Goal: Information Seeking & Learning: Learn about a topic

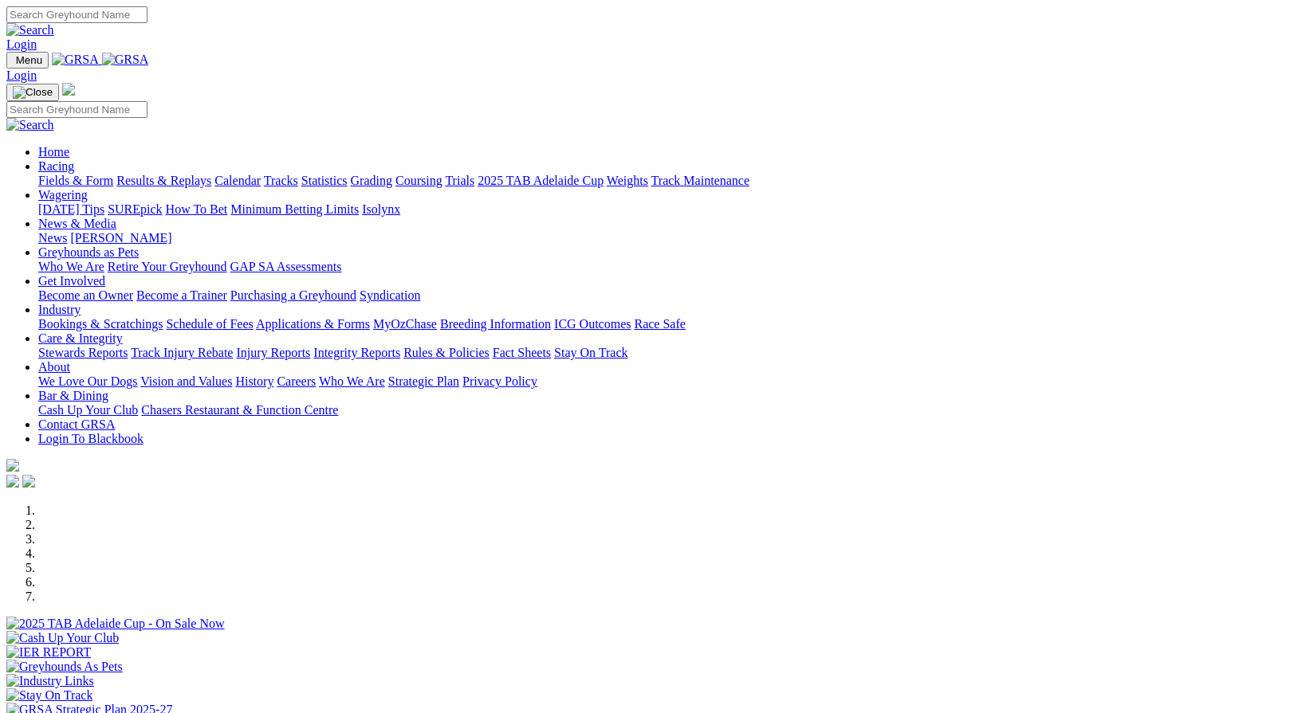
scroll to position [469, 0]
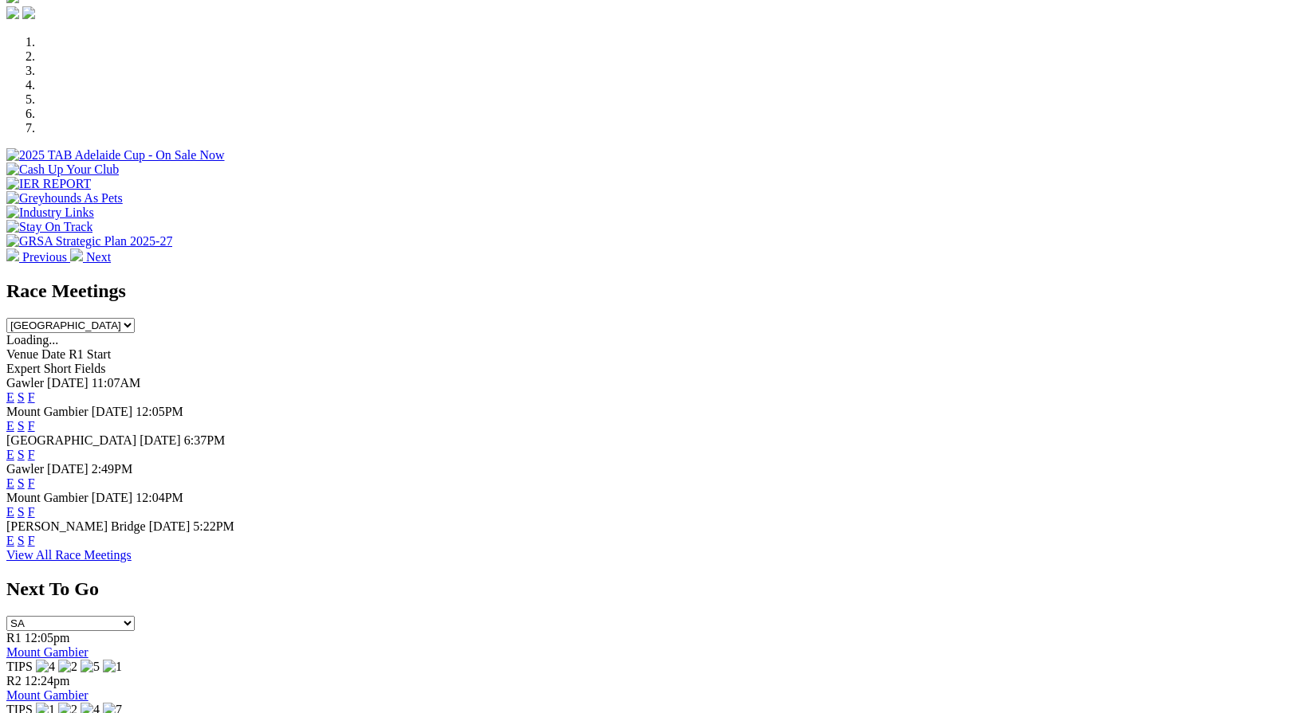
click at [35, 419] on link "F" at bounding box center [31, 426] width 7 height 14
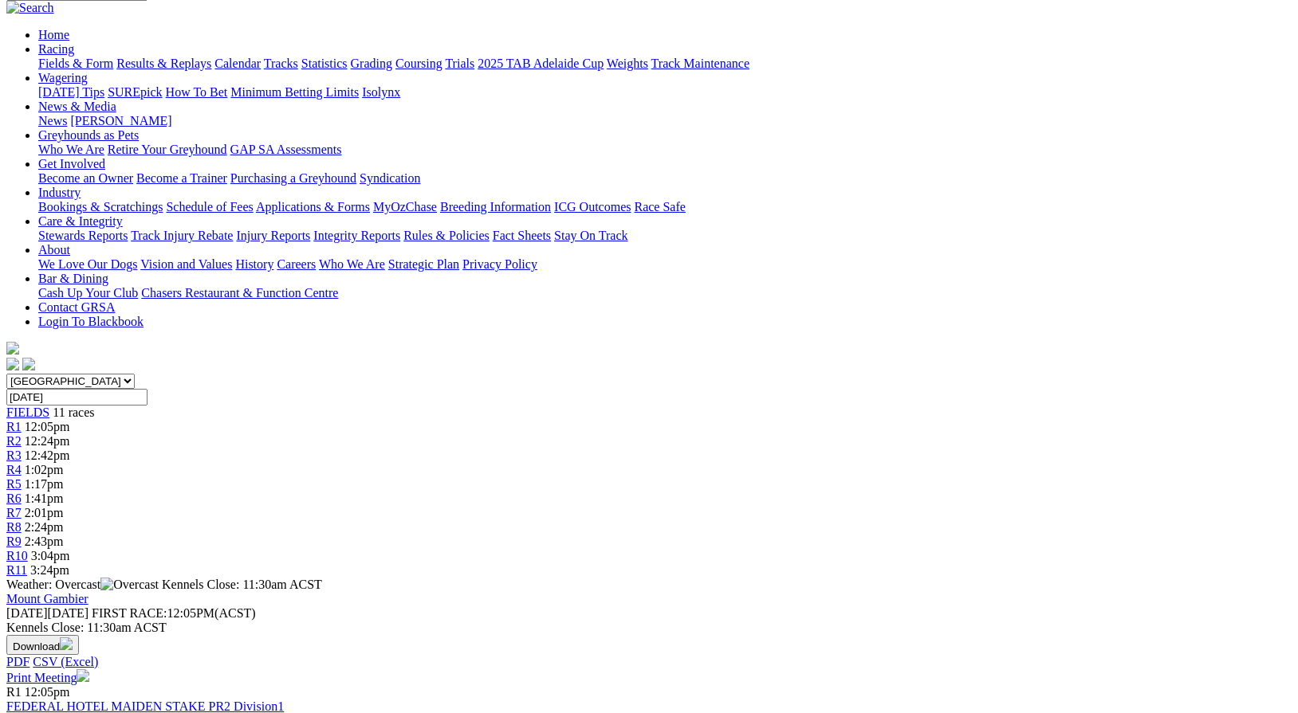
scroll to position [139, 0]
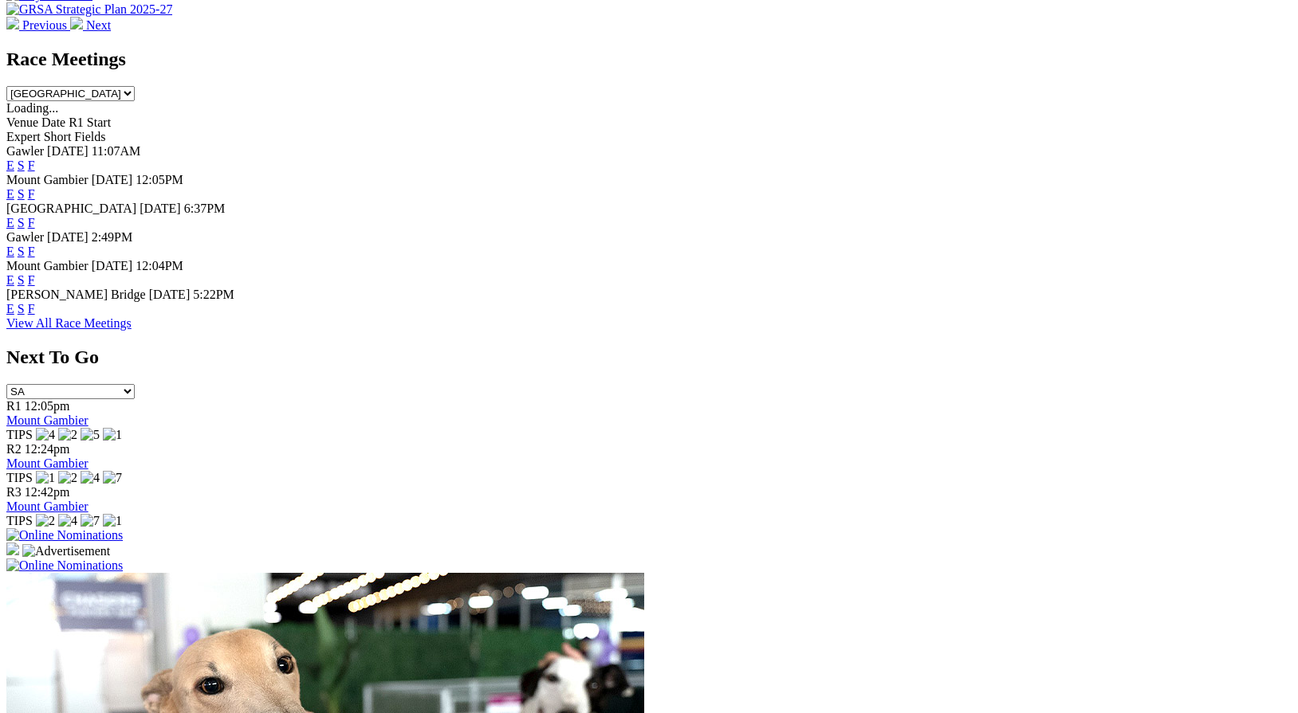
scroll to position [701, 0]
click at [35, 315] on link "F" at bounding box center [31, 308] width 7 height 14
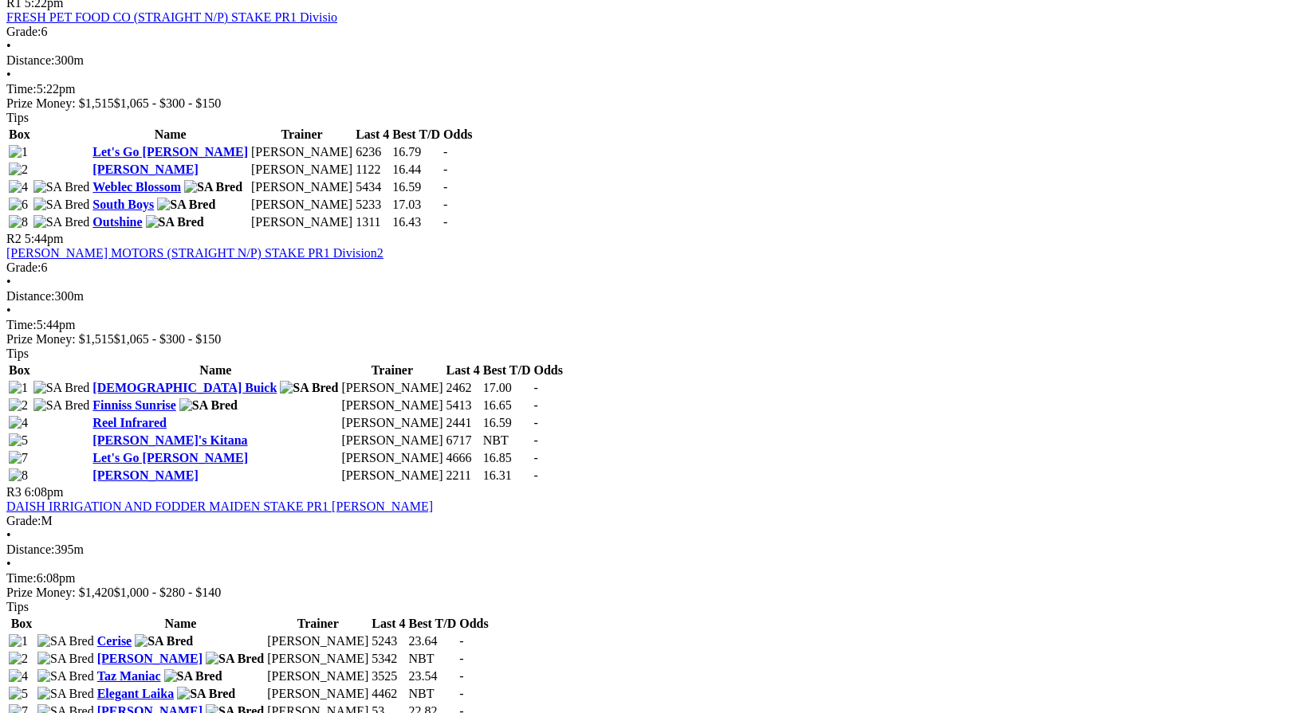
scroll to position [807, 0]
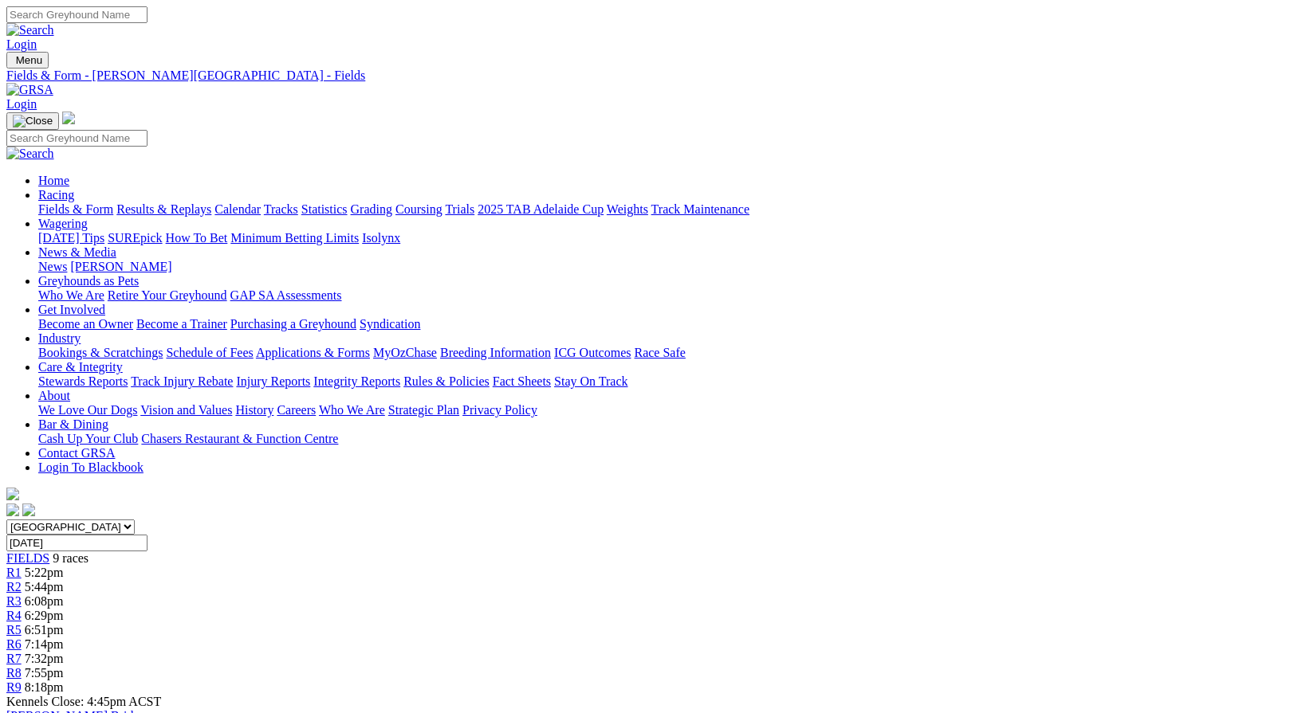
click at [603, 202] on link "2025 TAB Adelaide Cup" at bounding box center [540, 209] width 126 height 14
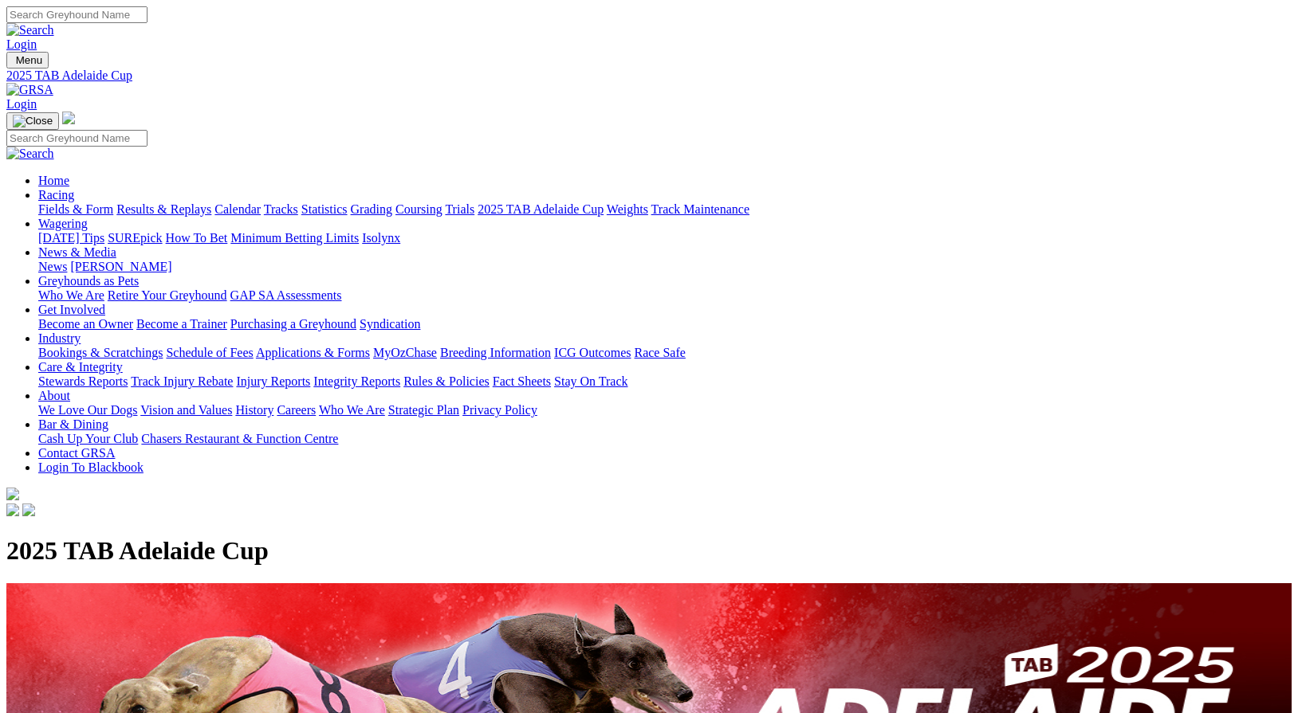
click at [123, 360] on link "Care & Integrity" at bounding box center [80, 367] width 84 height 14
click at [400, 375] on link "Integrity Reports" at bounding box center [356, 382] width 87 height 14
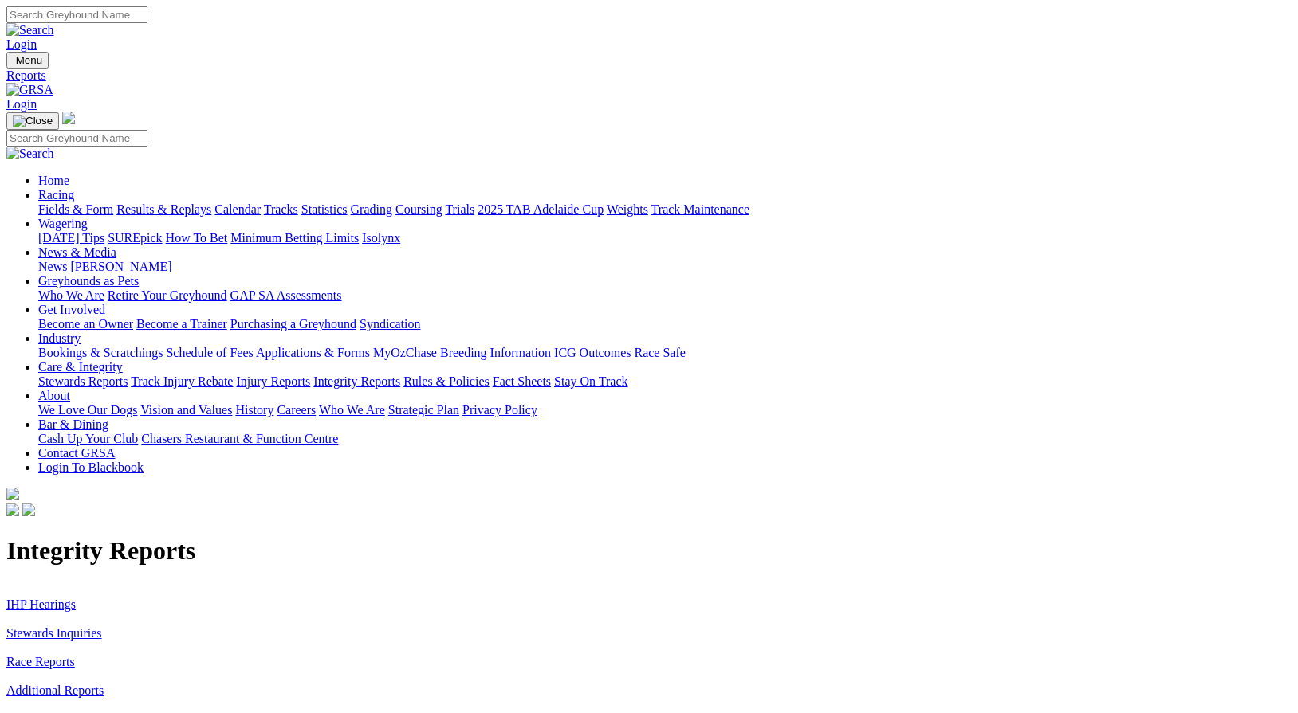
click at [102, 627] on link "Stewards Inquiries" at bounding box center [54, 634] width 96 height 14
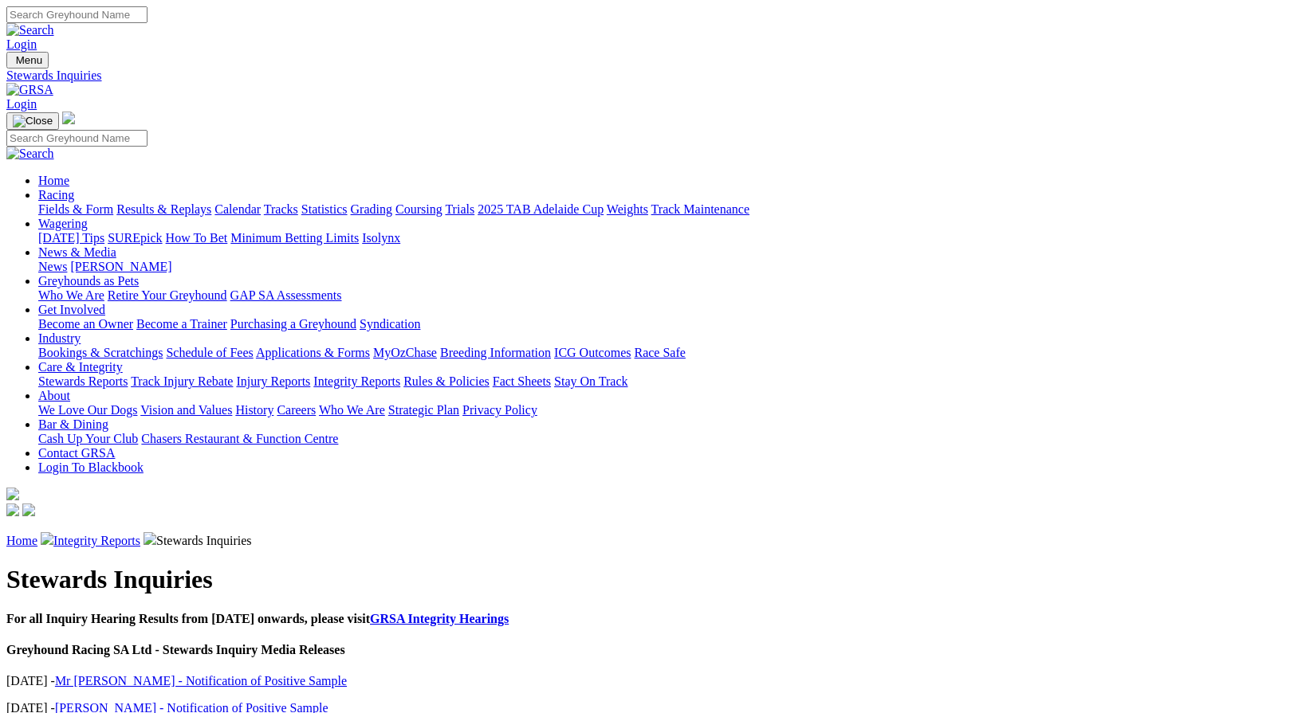
click at [116, 246] on link "News & Media" at bounding box center [77, 253] width 78 height 14
click at [128, 375] on link "Stewards Reports" at bounding box center [82, 382] width 89 height 14
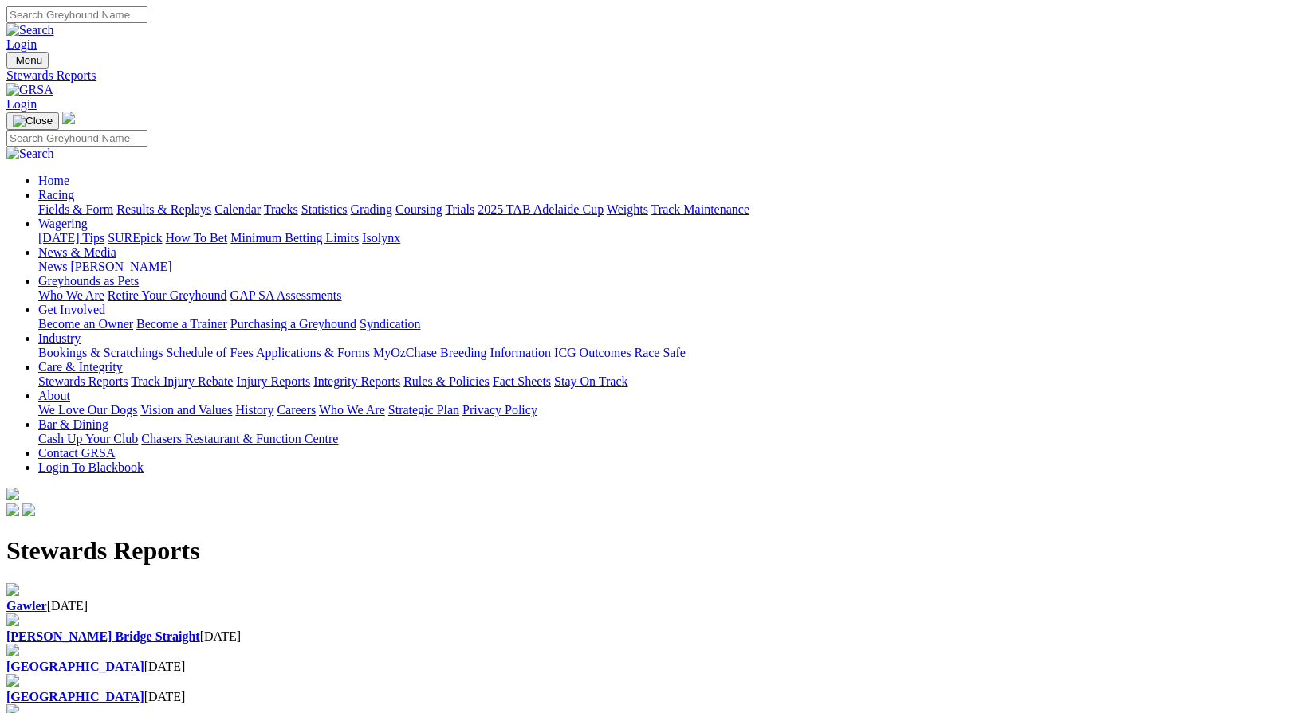
click at [199, 599] on div "Gawler 01 Oct 2025" at bounding box center [648, 606] width 1285 height 14
click at [74, 188] on link "Racing" at bounding box center [56, 195] width 36 height 14
click at [96, 202] on link "Fields & Form" at bounding box center [75, 209] width 75 height 14
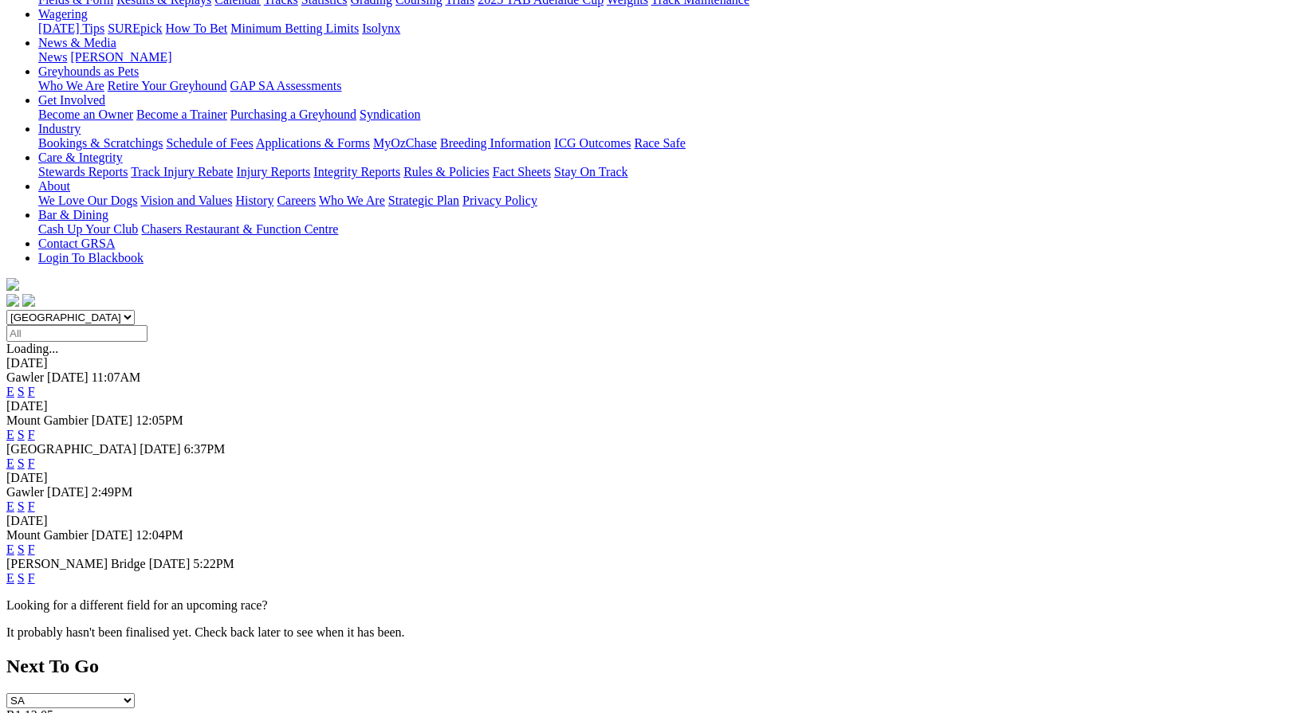
scroll to position [211, 0]
click at [35, 541] on link "F" at bounding box center [31, 548] width 7 height 14
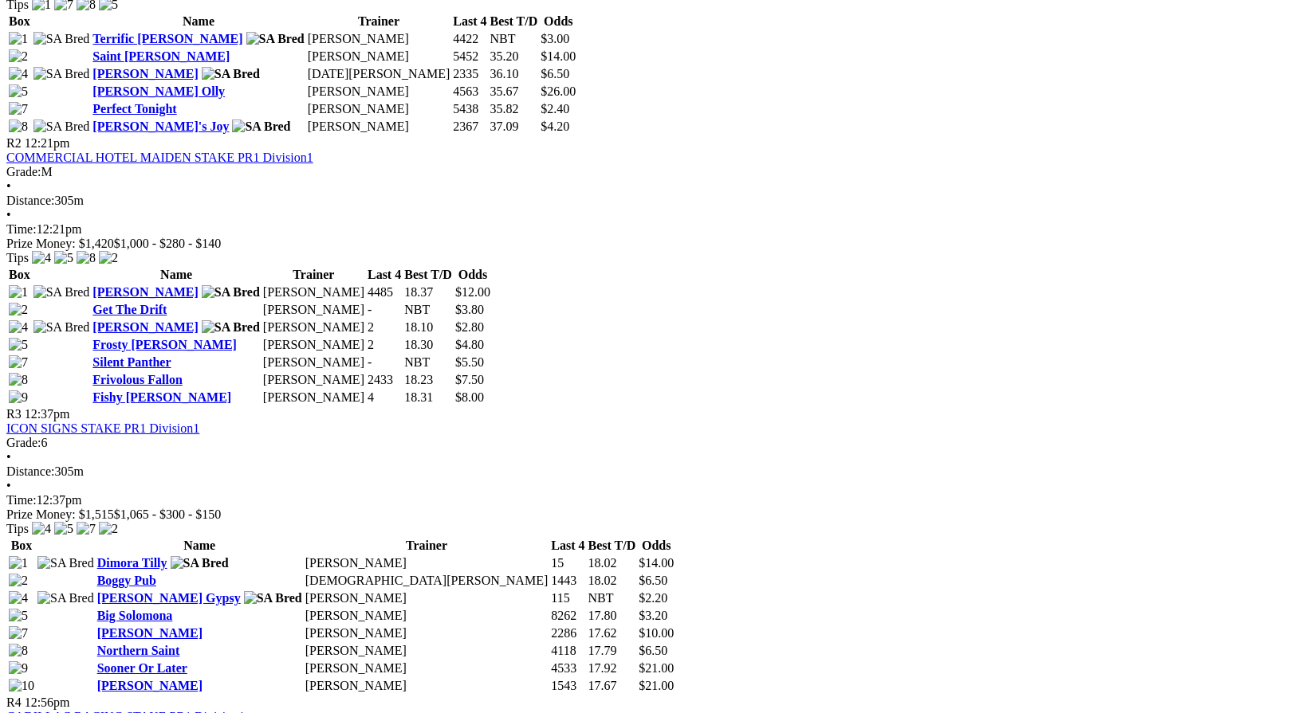
scroll to position [972, 0]
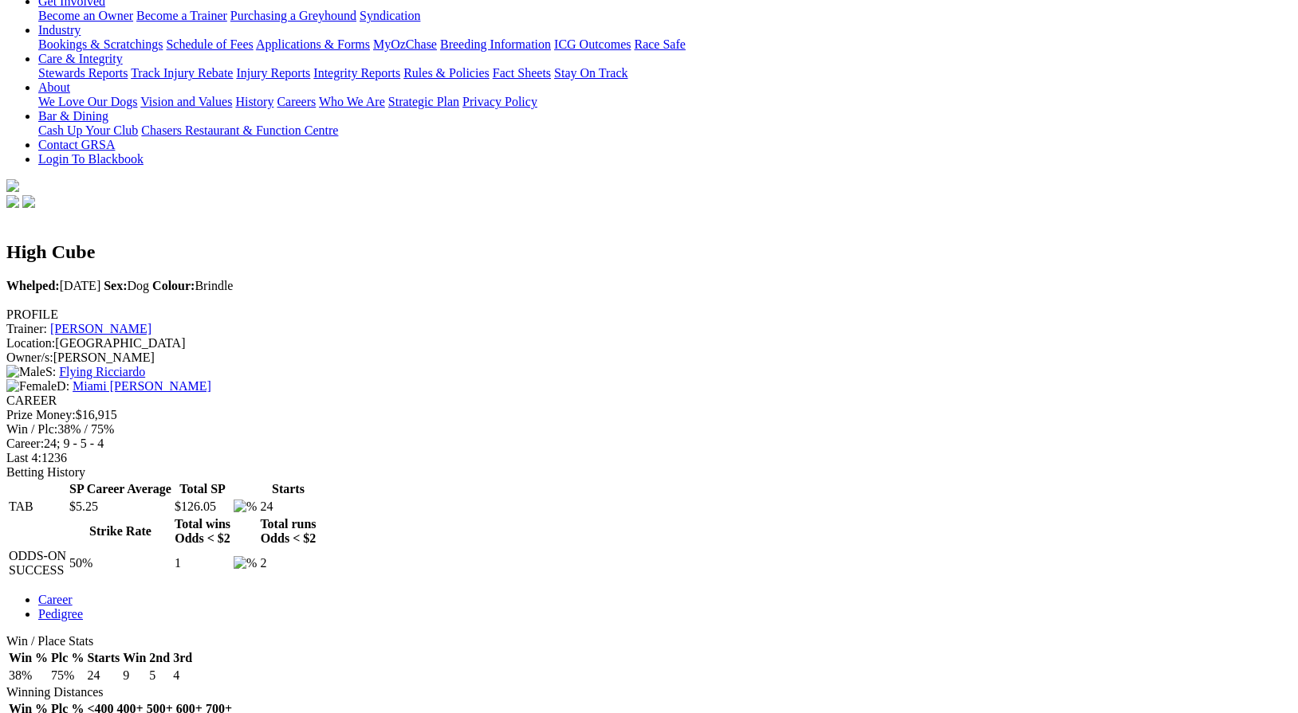
scroll to position [303, 0]
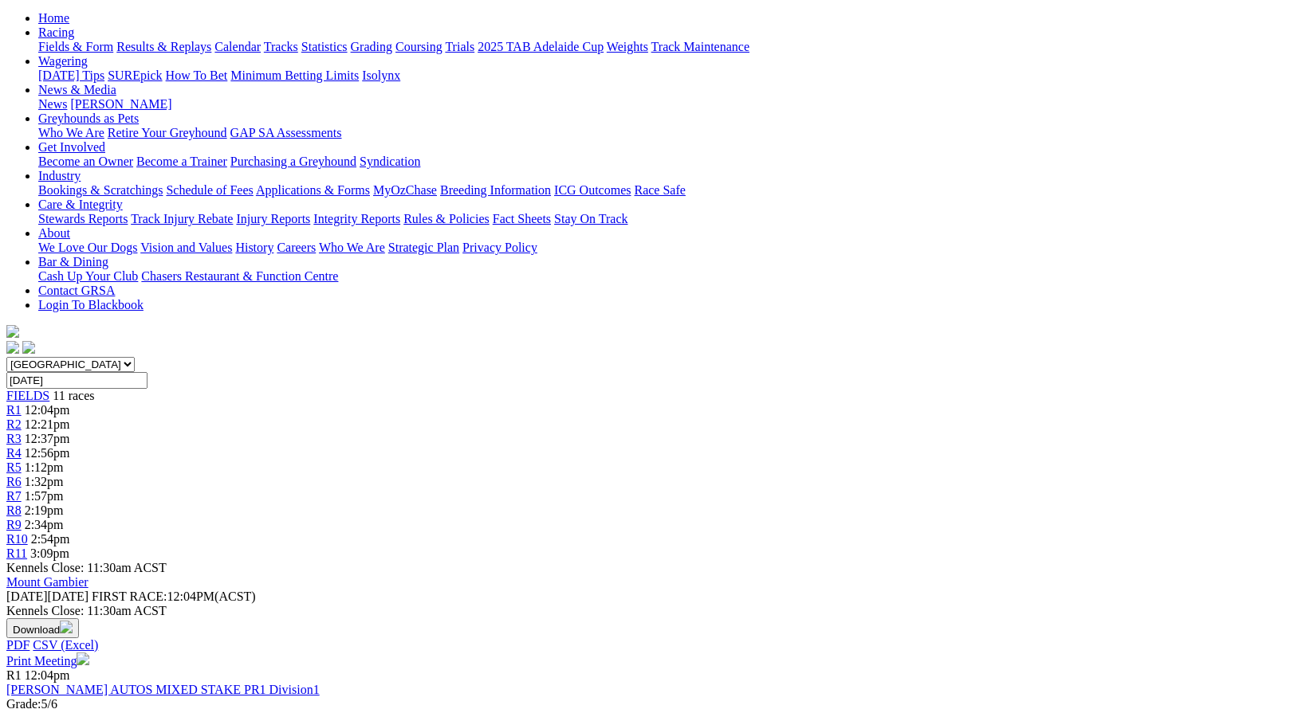
scroll to position [162, 0]
click at [147, 373] on input "Sunday, 5 Oct 2025" at bounding box center [76, 381] width 141 height 17
type input "Monday, 6 Oct 2025"
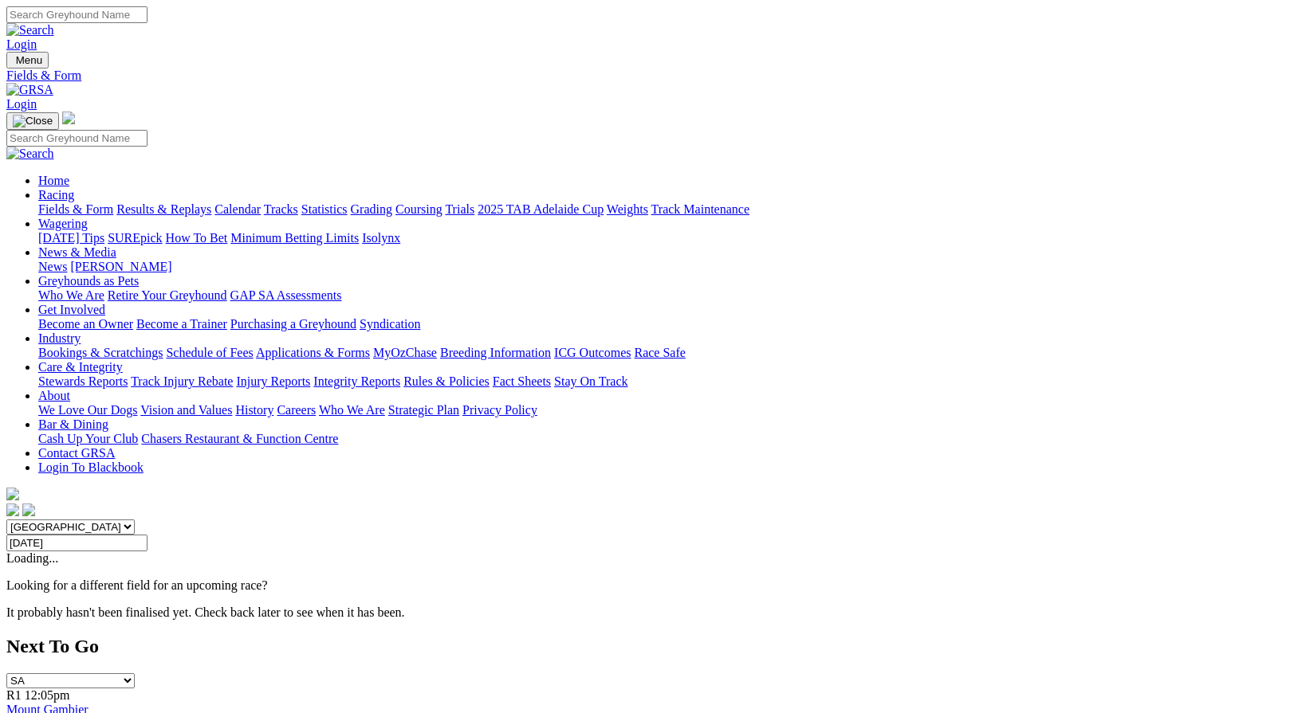
click at [147, 535] on input "[DATE]" at bounding box center [76, 543] width 141 height 17
click at [64, 202] on link "Fields & Form" at bounding box center [75, 209] width 75 height 14
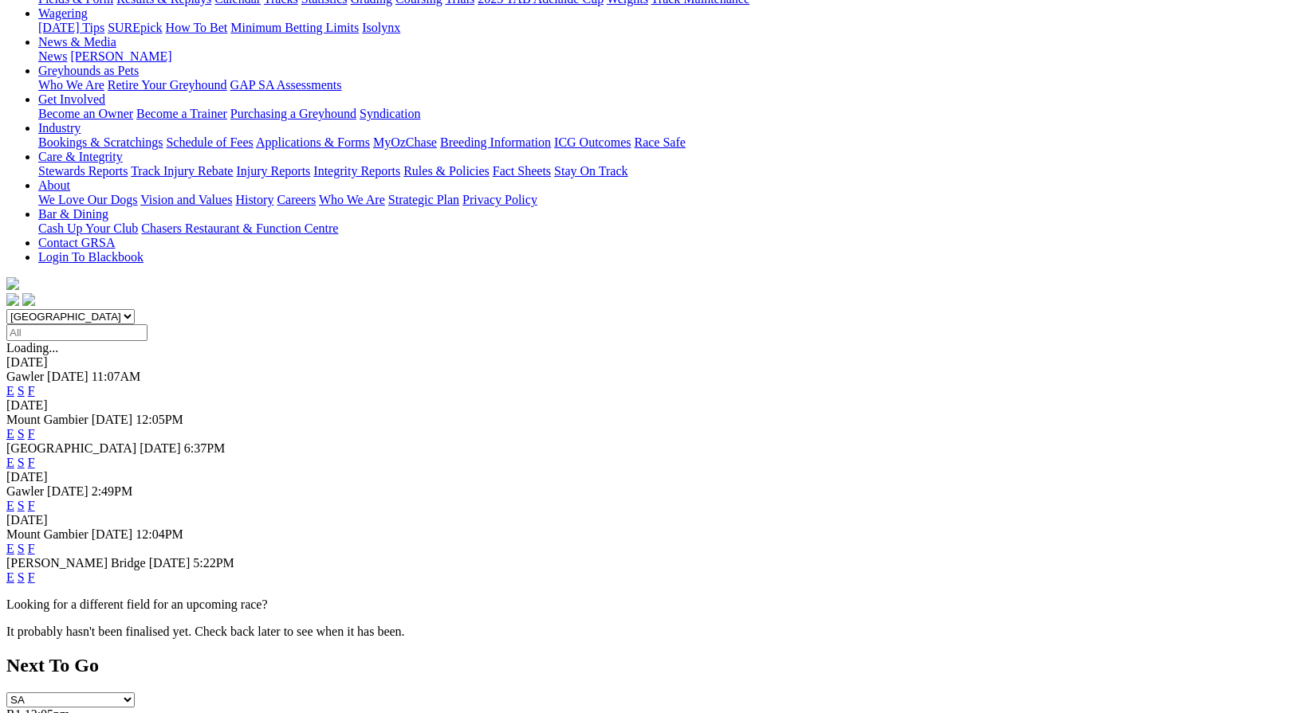
scroll to position [211, 0]
click at [35, 498] on link "F" at bounding box center [31, 505] width 7 height 14
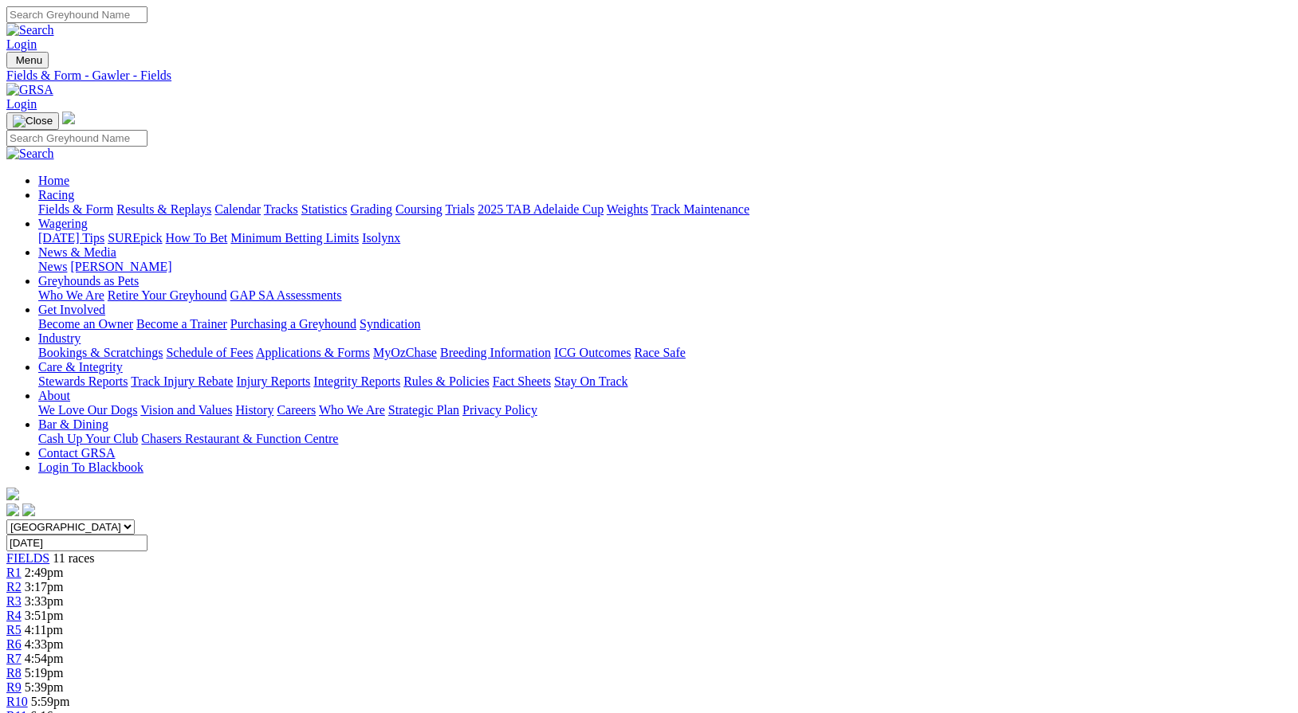
click at [62, 202] on link "Fields & Form" at bounding box center [75, 209] width 75 height 14
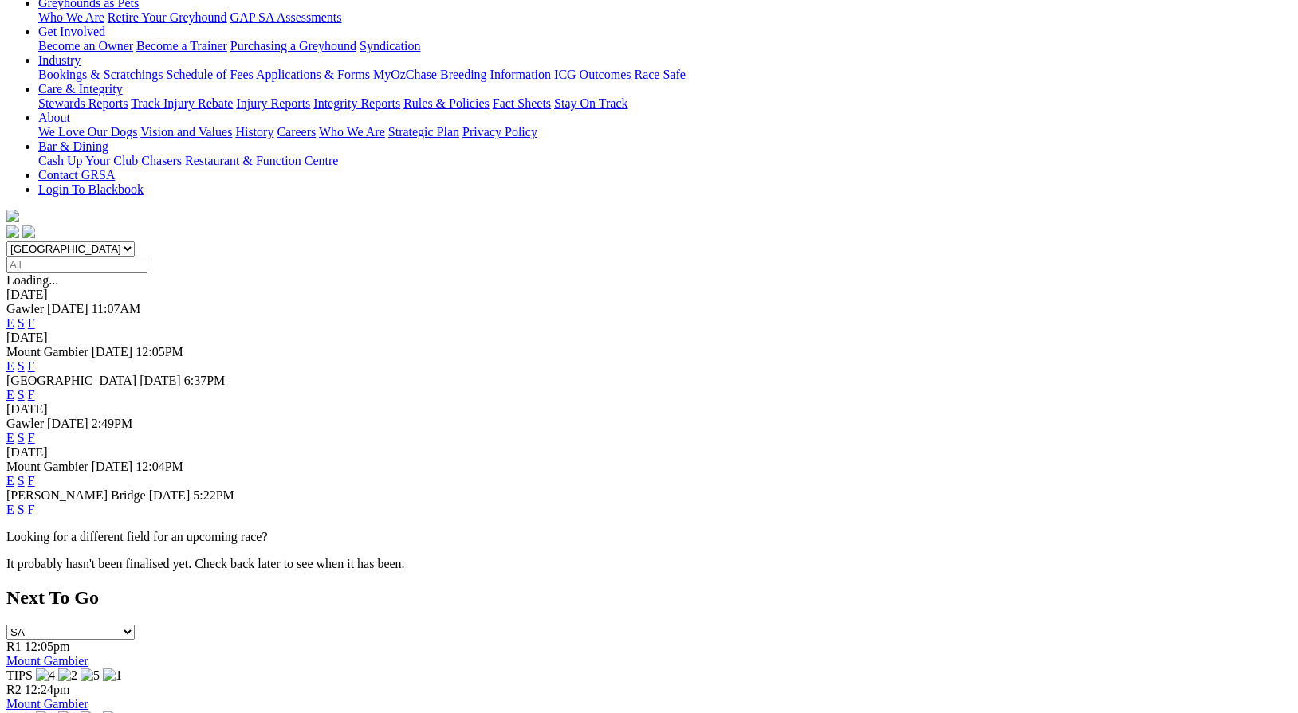
scroll to position [280, 0]
click at [35, 387] on link "F" at bounding box center [31, 394] width 7 height 14
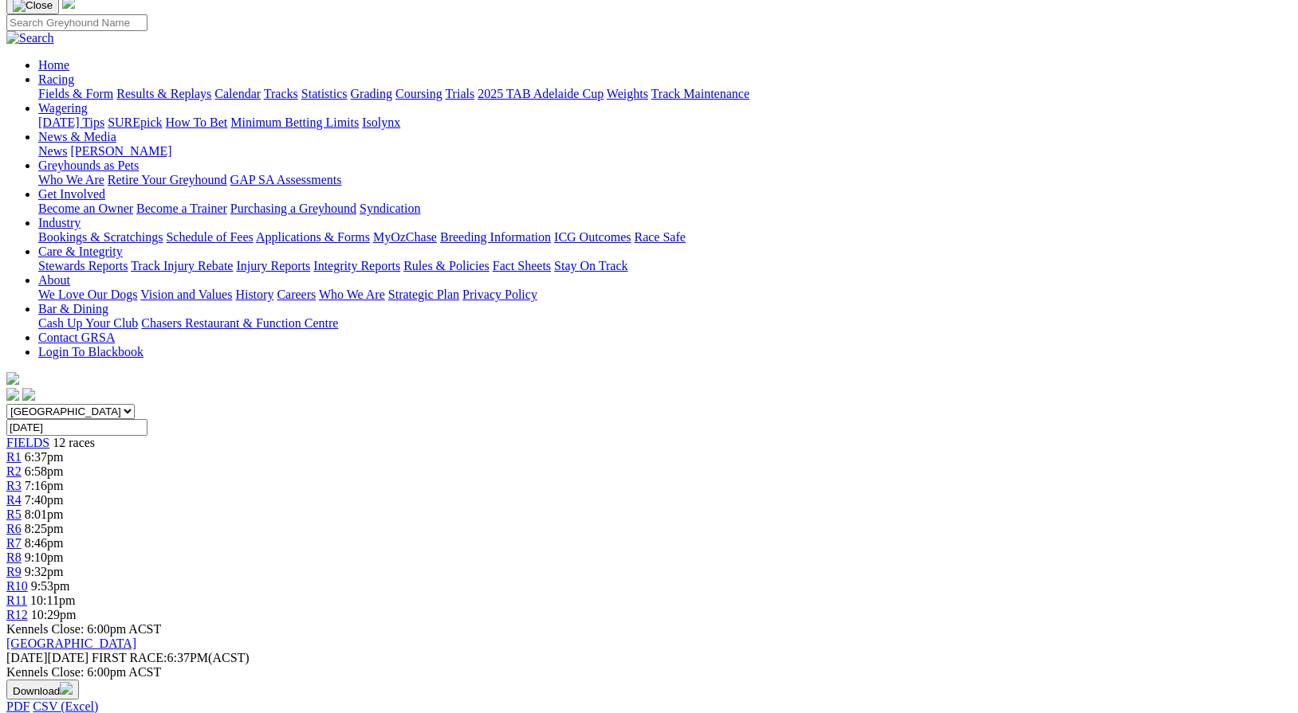
scroll to position [92, 0]
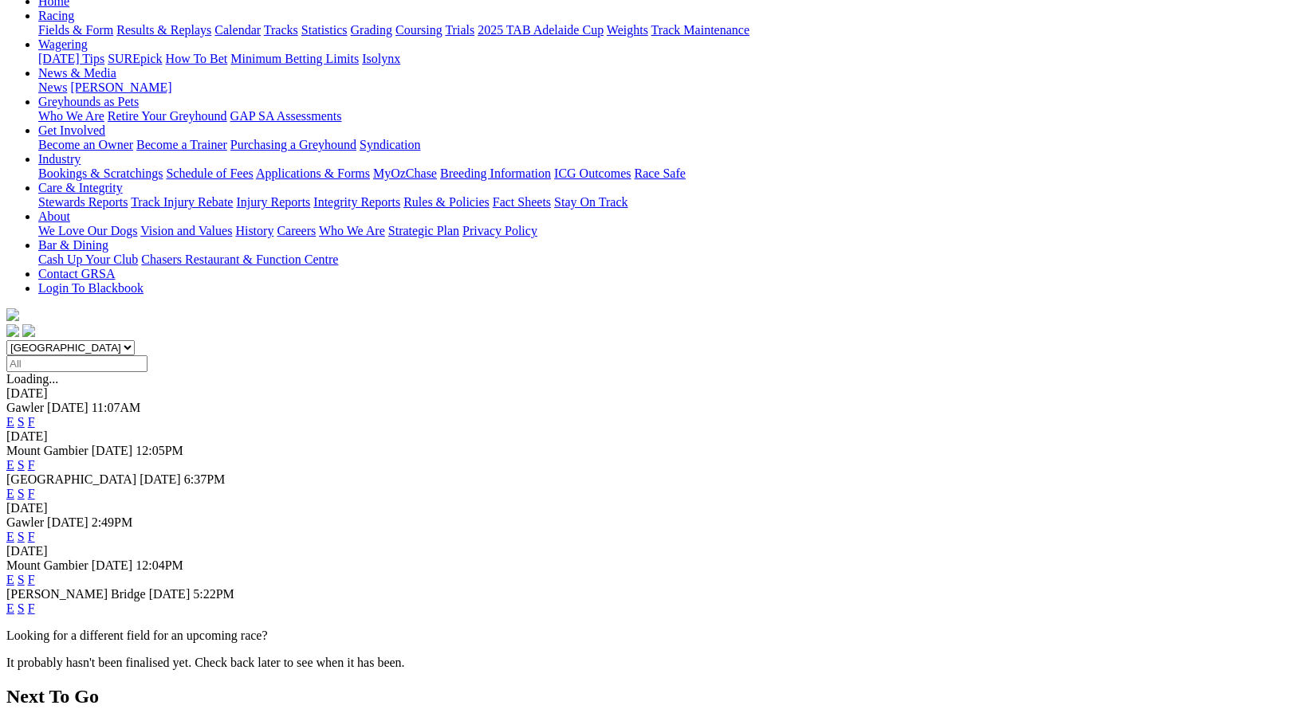
scroll to position [181, 0]
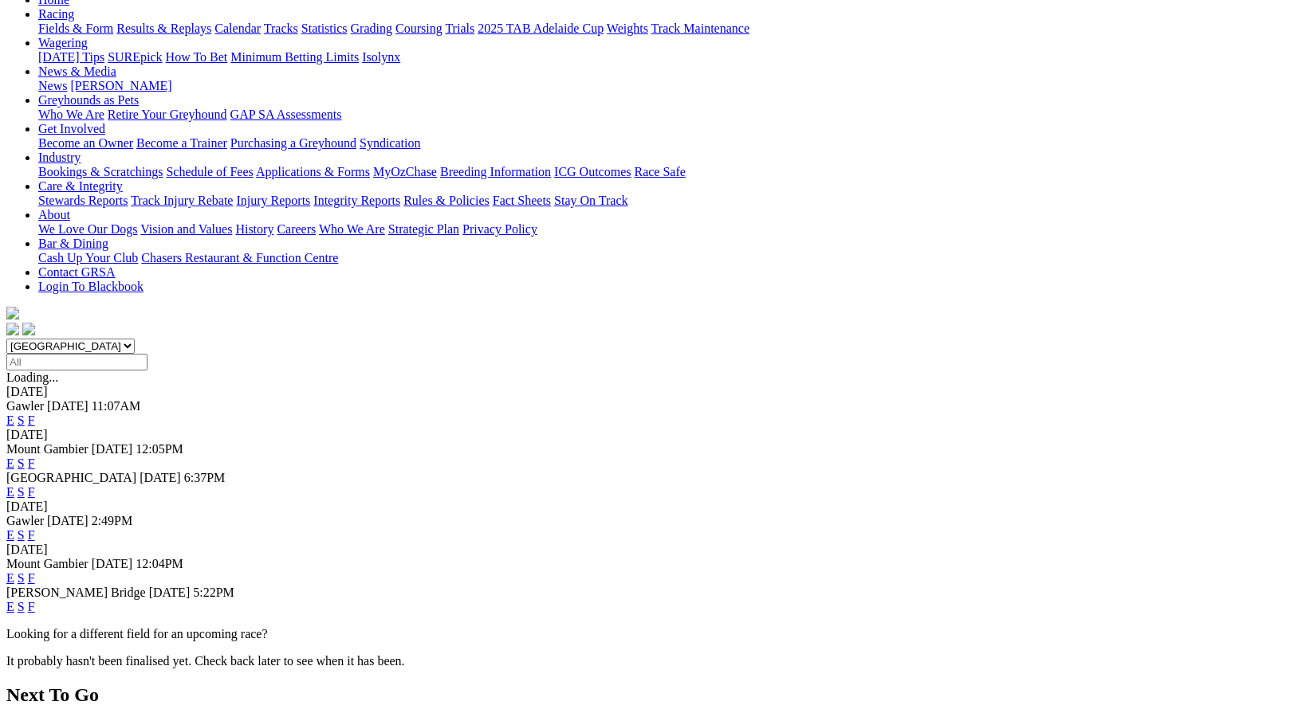
click at [35, 572] on link "F" at bounding box center [31, 579] width 7 height 14
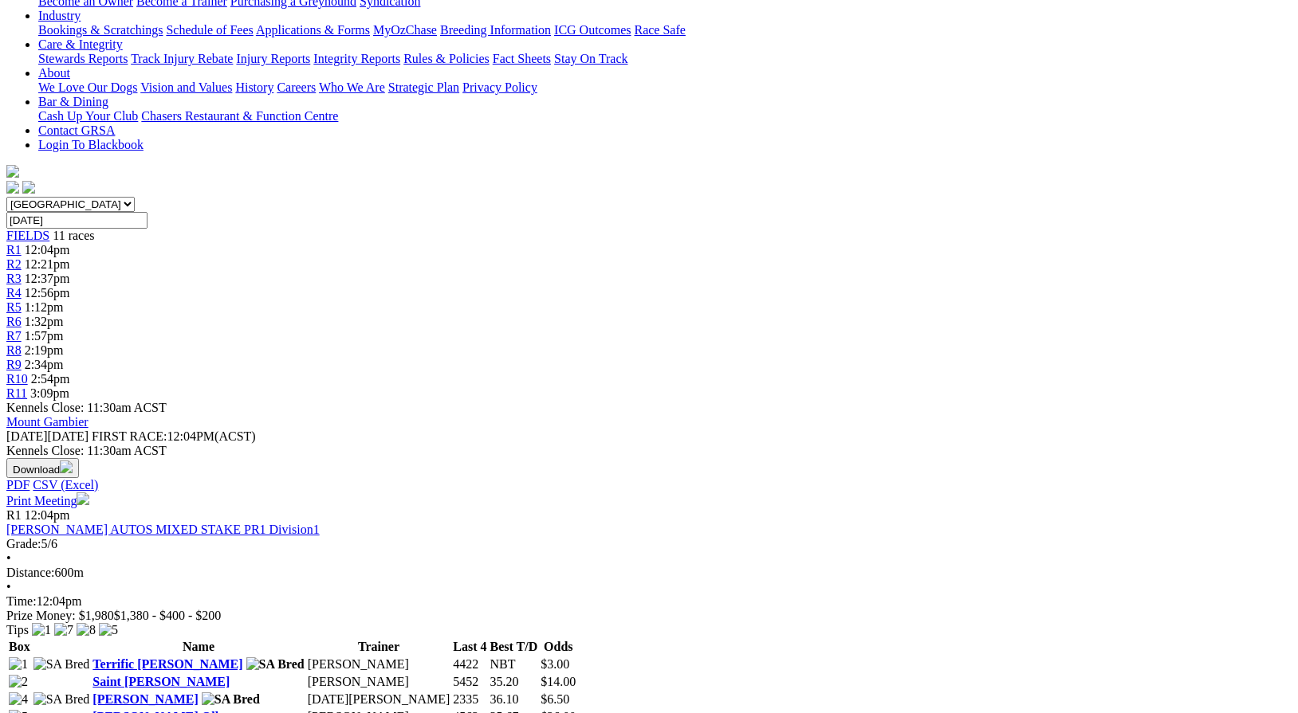
scroll to position [321, 0]
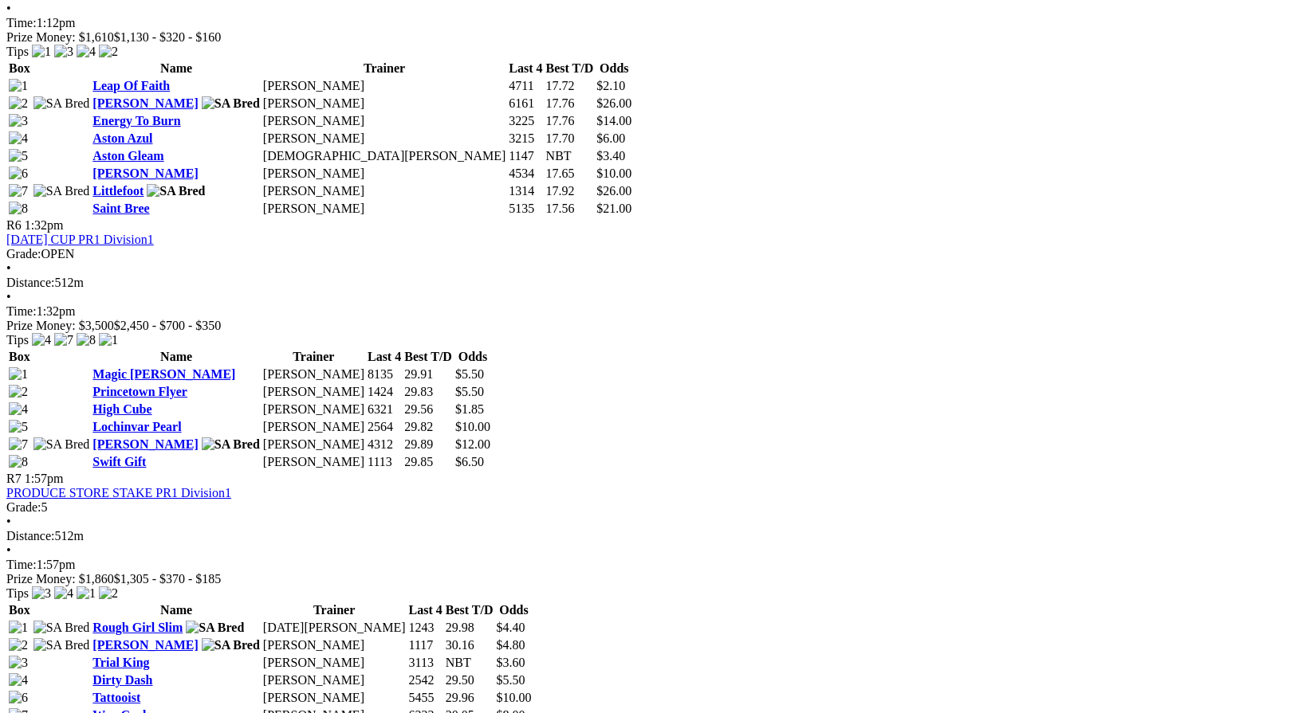
scroll to position [1953, 0]
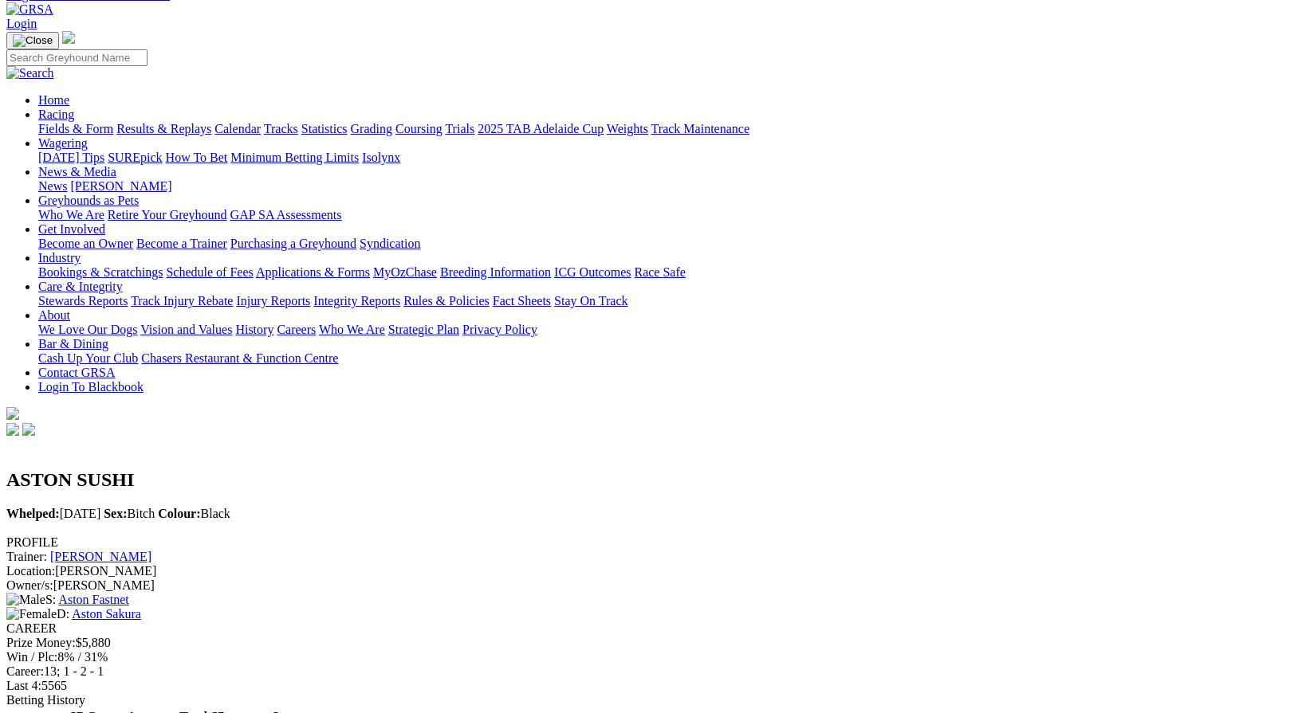
scroll to position [80, 0]
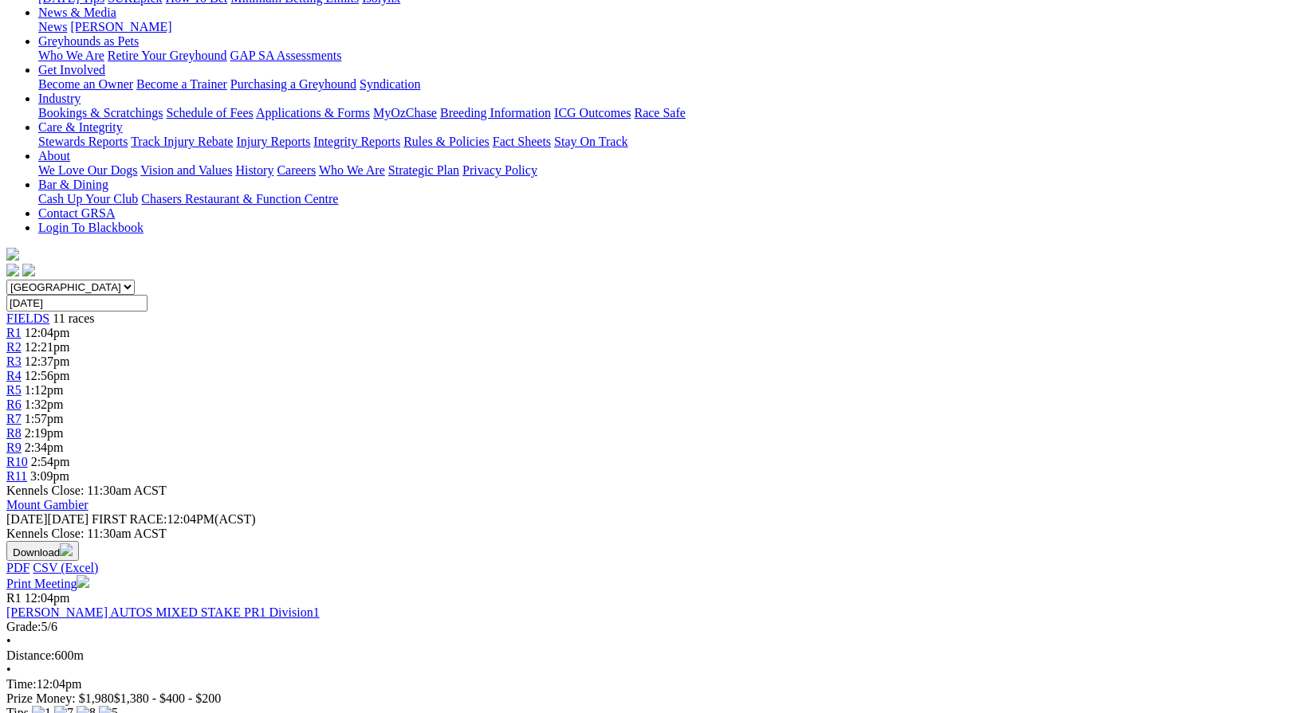
scroll to position [239, 0]
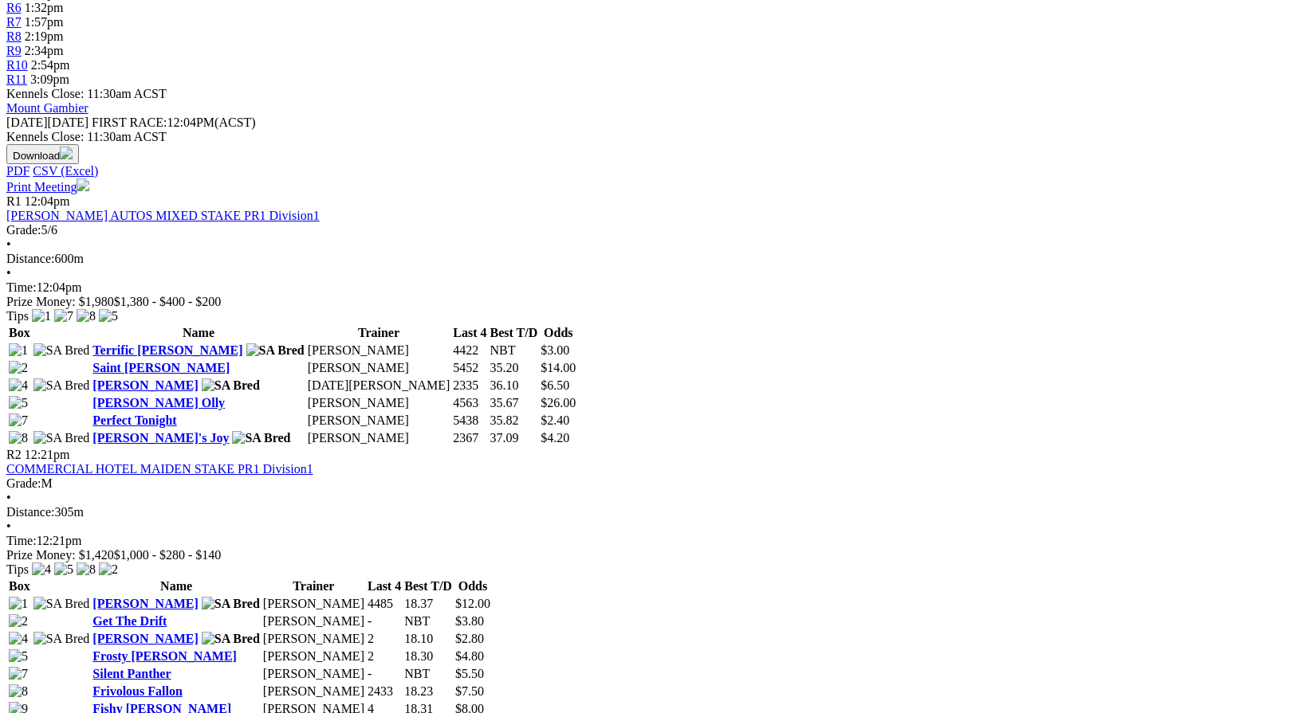
scroll to position [638, 0]
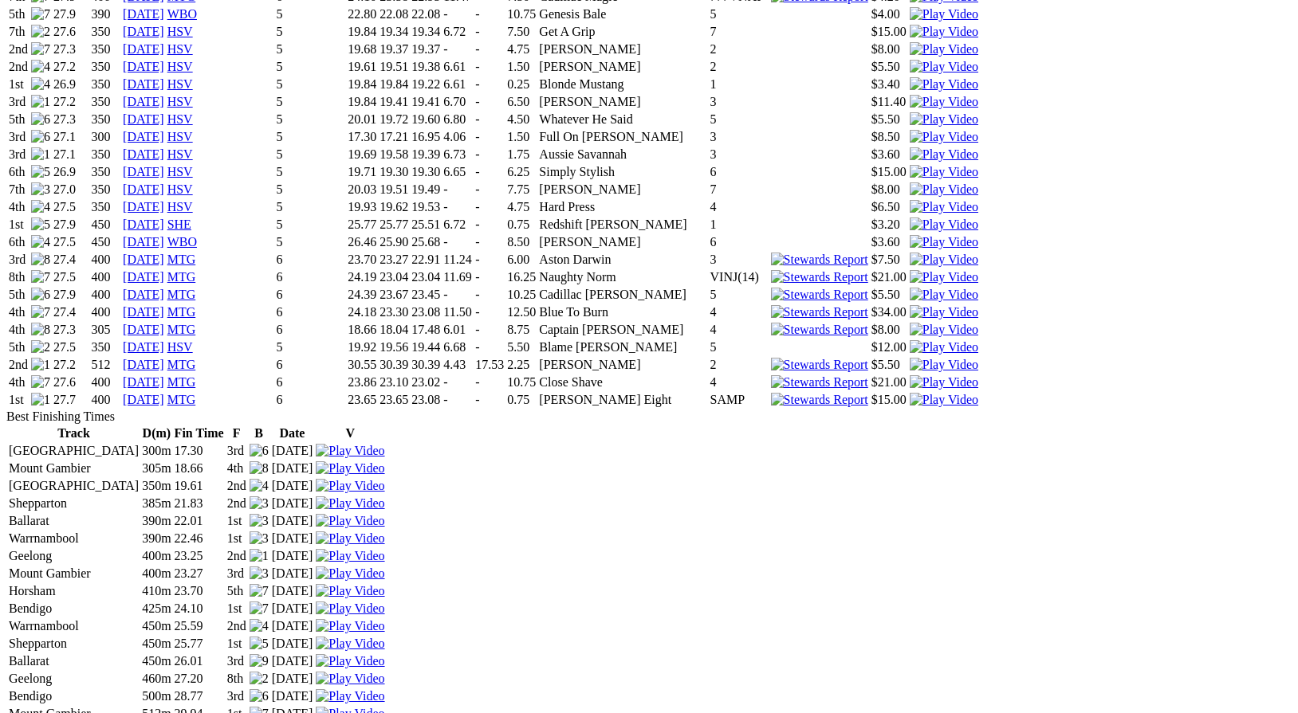
scroll to position [2214, 0]
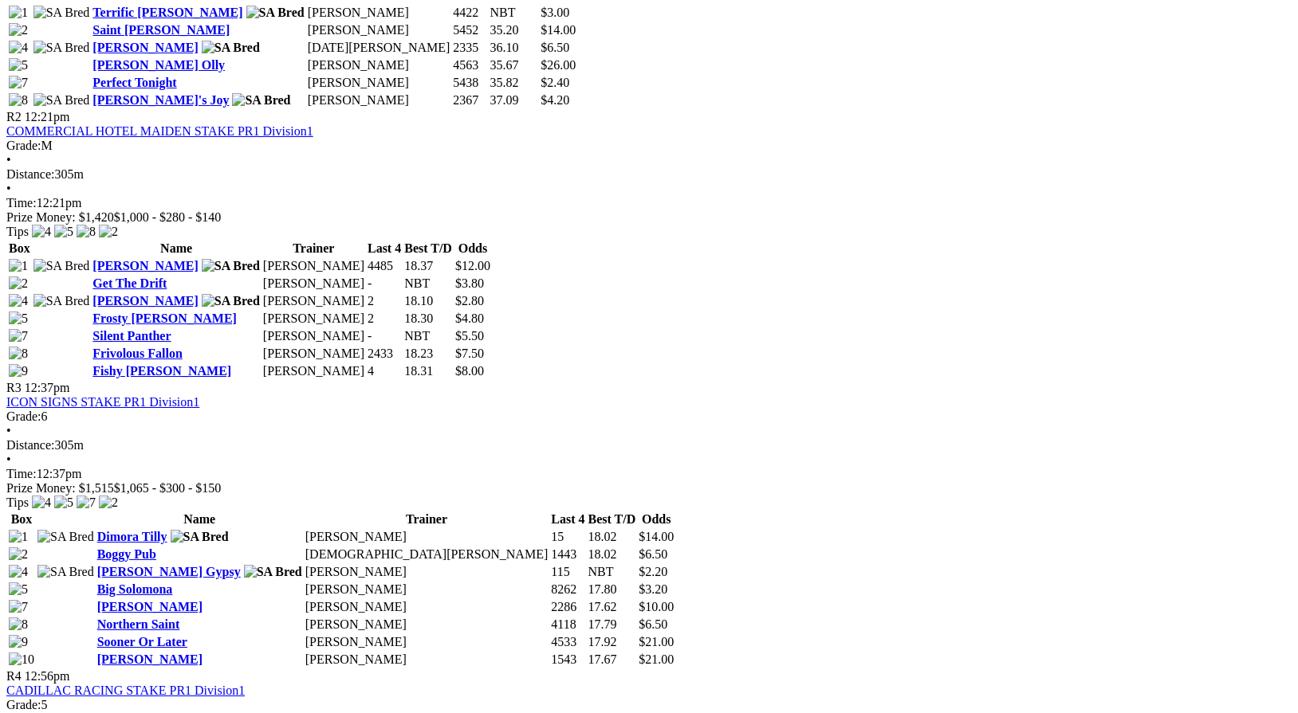
scroll to position [977, 0]
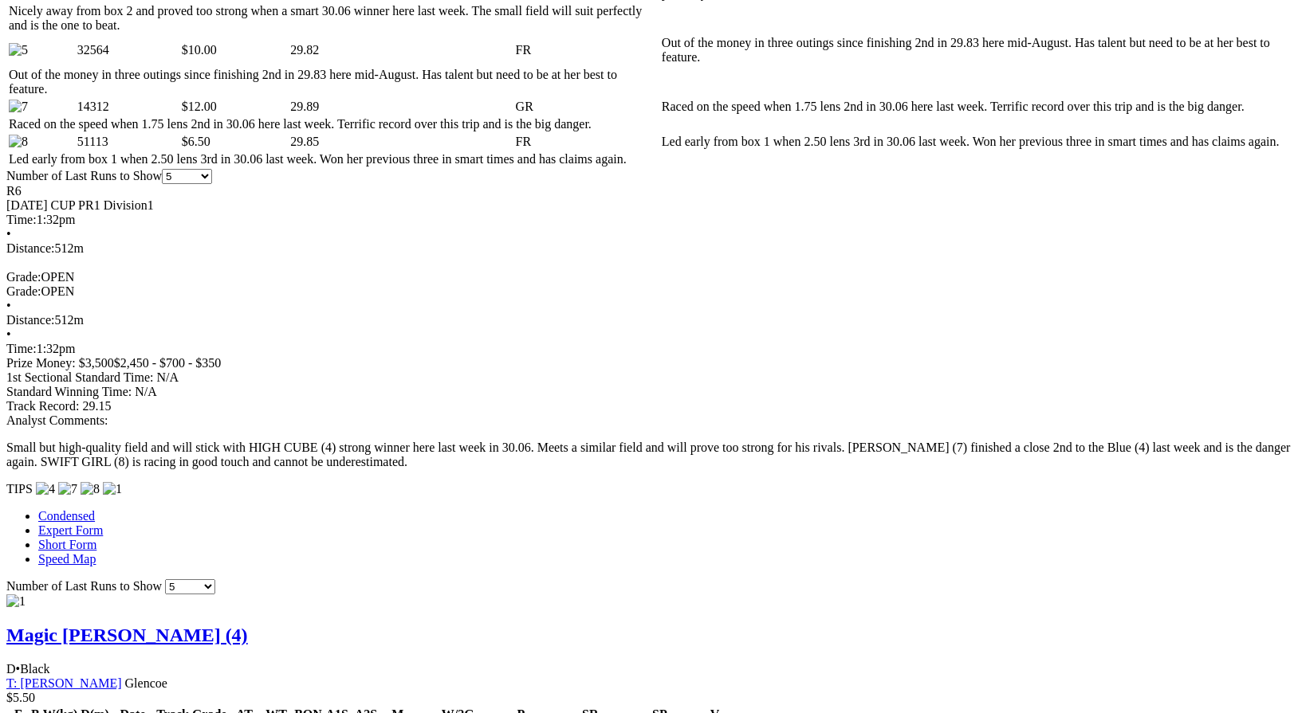
scroll to position [1019, 0]
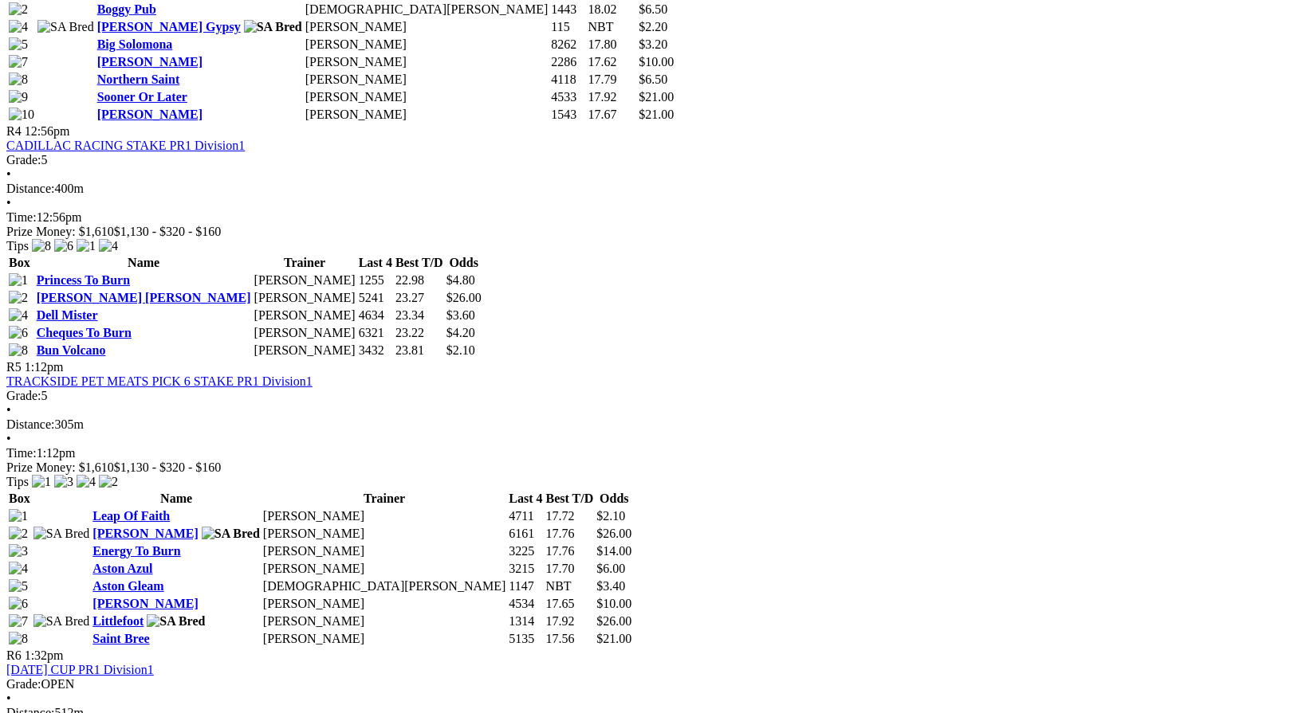
scroll to position [1522, 0]
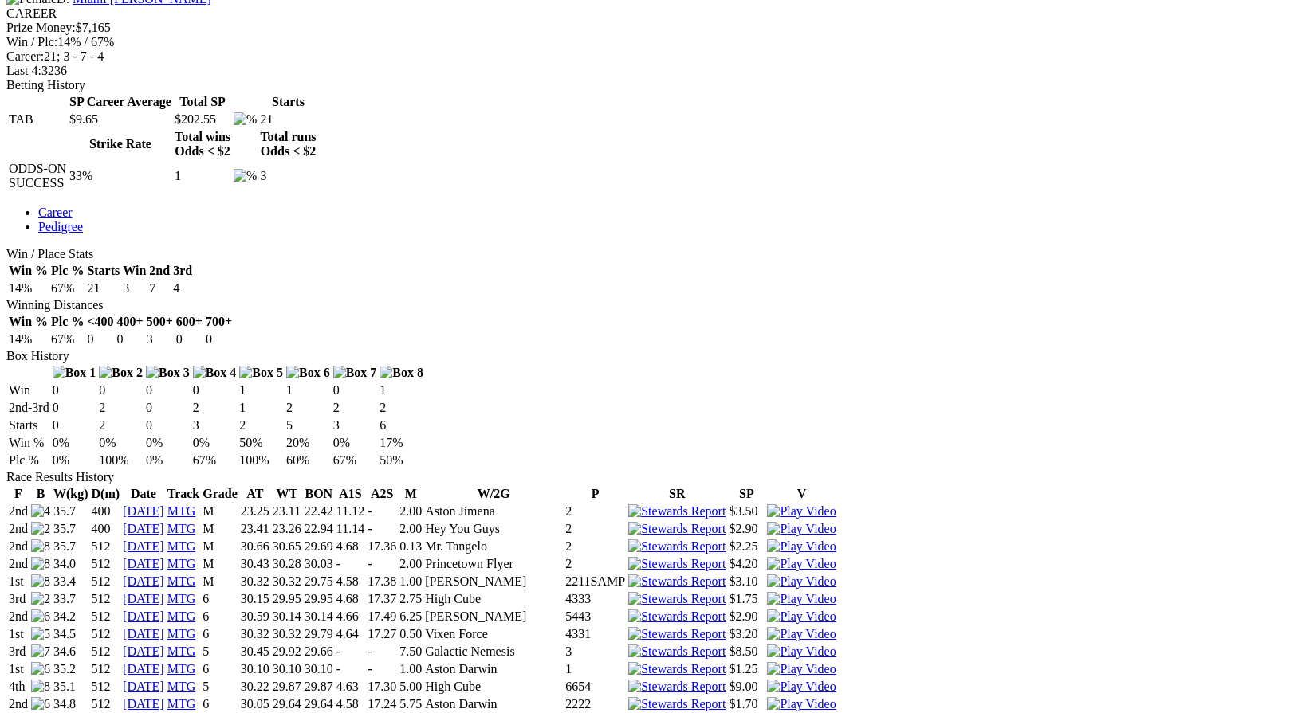
scroll to position [691, 0]
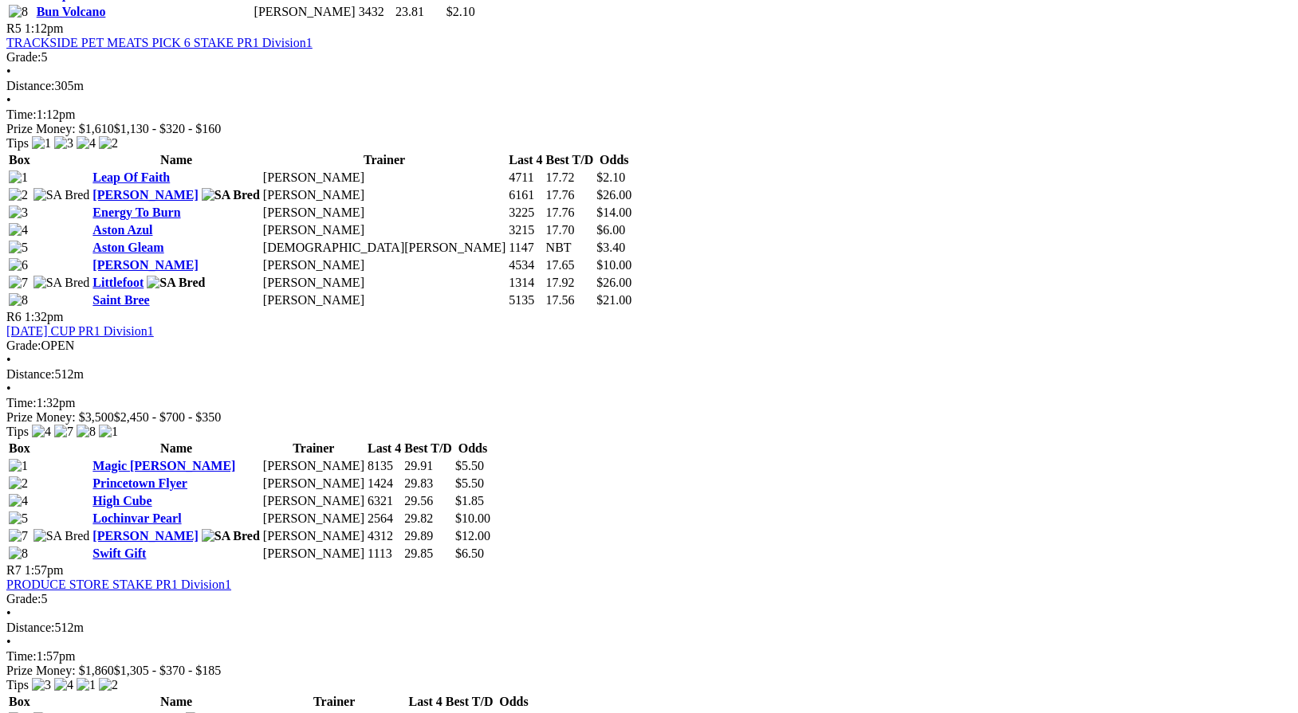
scroll to position [1865, 0]
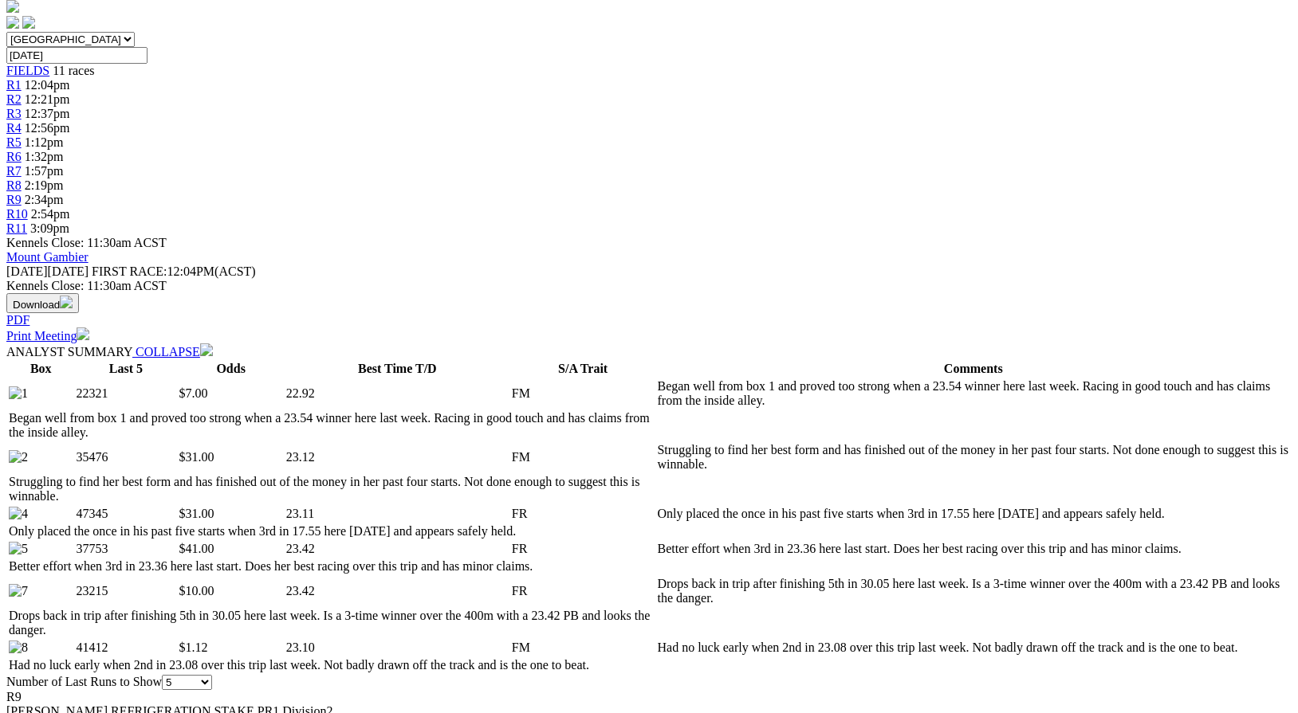
scroll to position [486, 0]
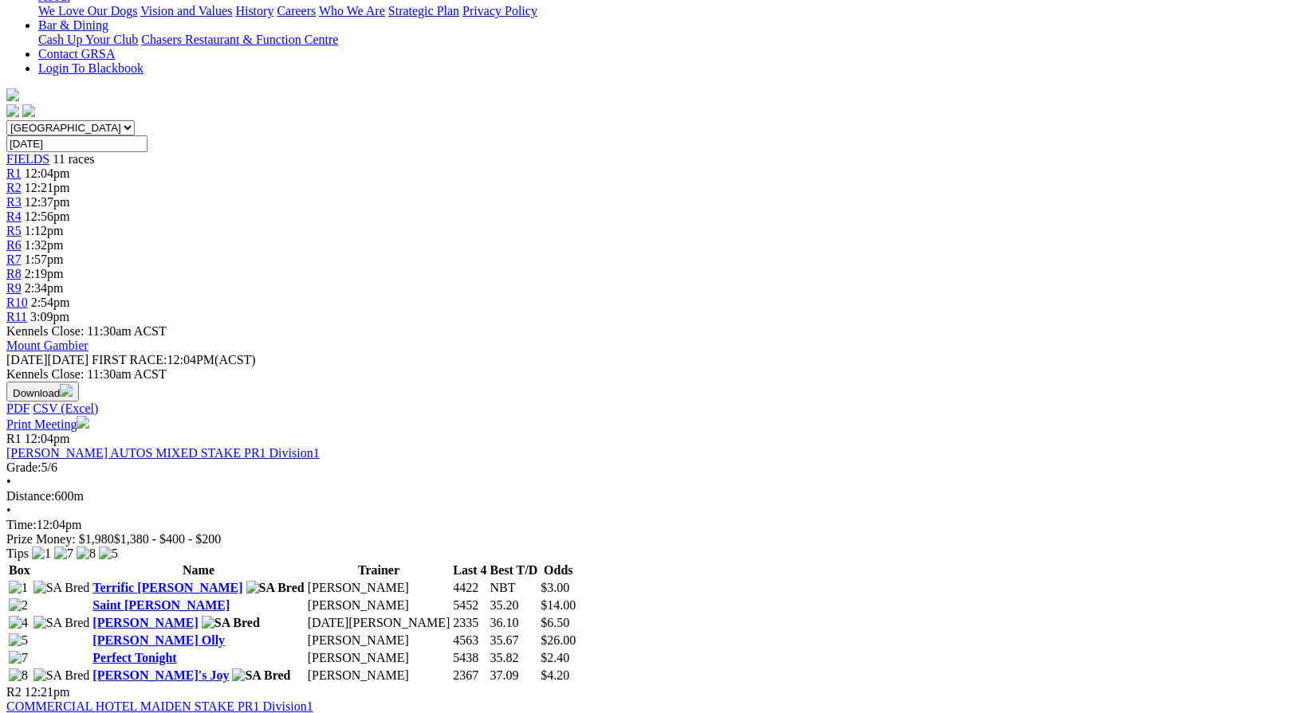
scroll to position [399, 0]
click at [242, 582] on link "Terrific [PERSON_NAME]" at bounding box center [167, 589] width 150 height 14
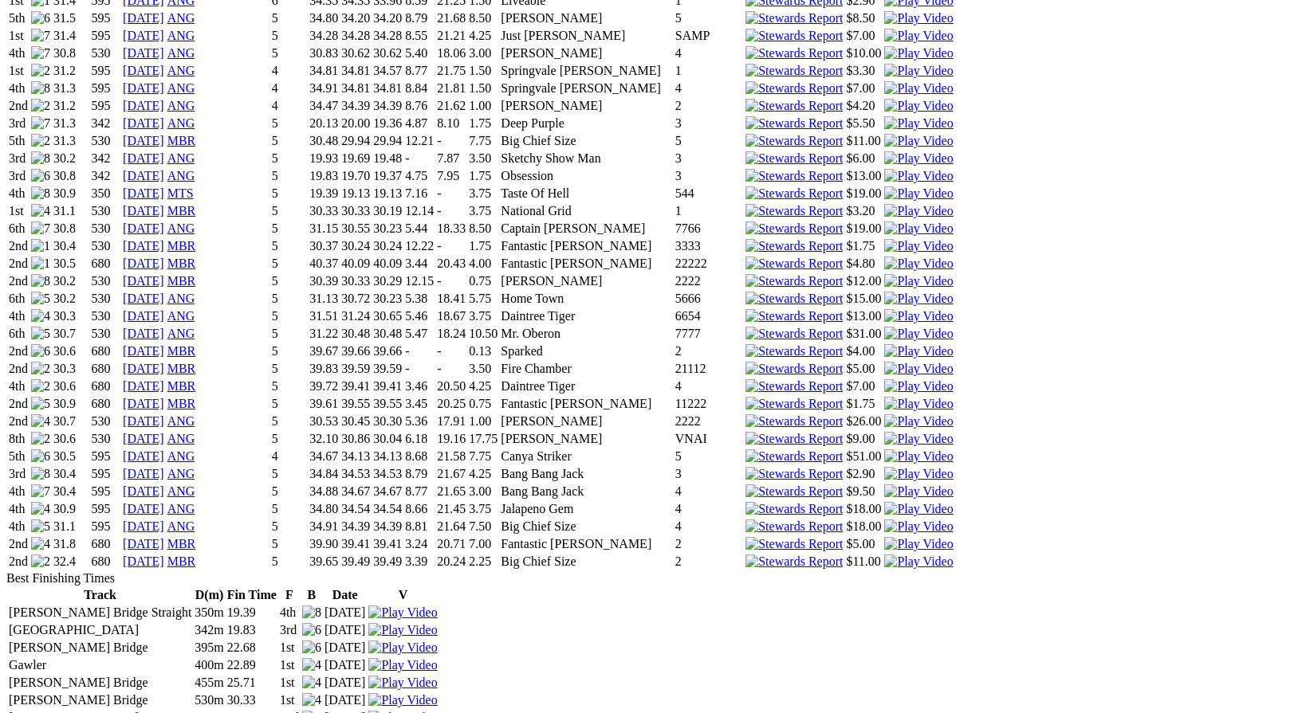
scroll to position [1907, 0]
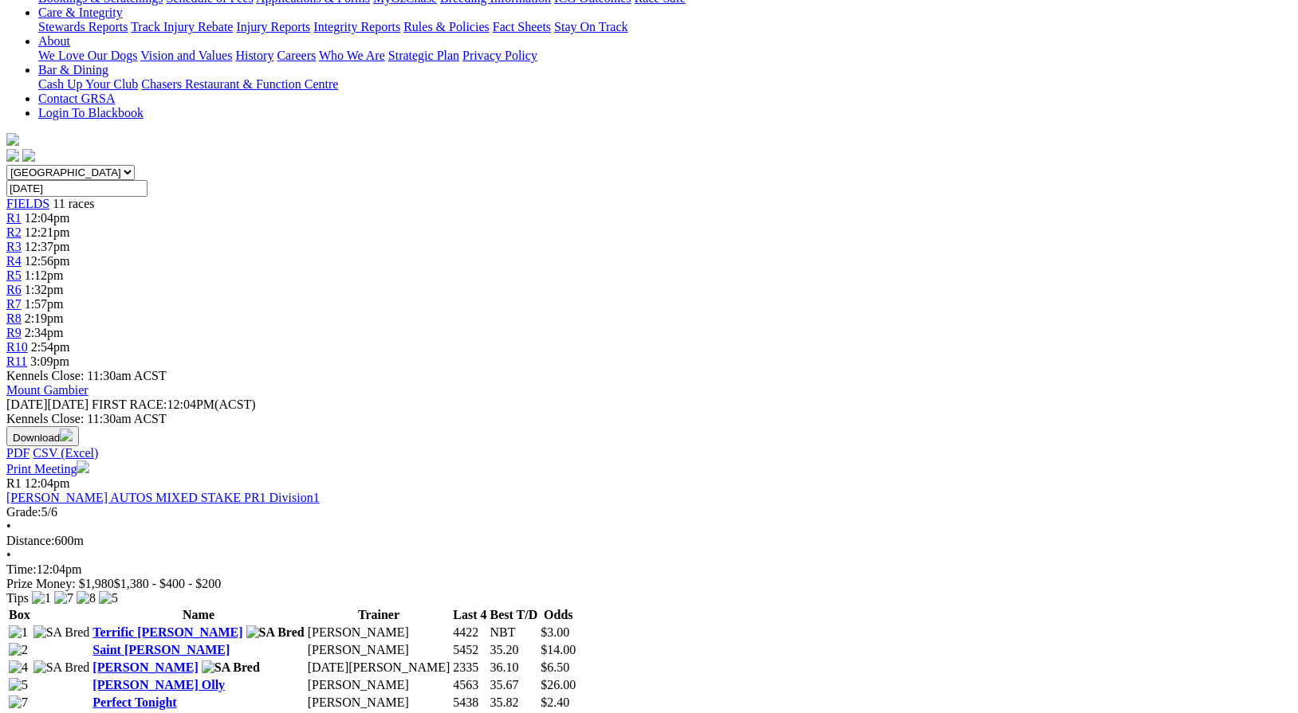
scroll to position [353, 0]
click at [176, 697] on link "Perfect Tonight" at bounding box center [134, 704] width 84 height 14
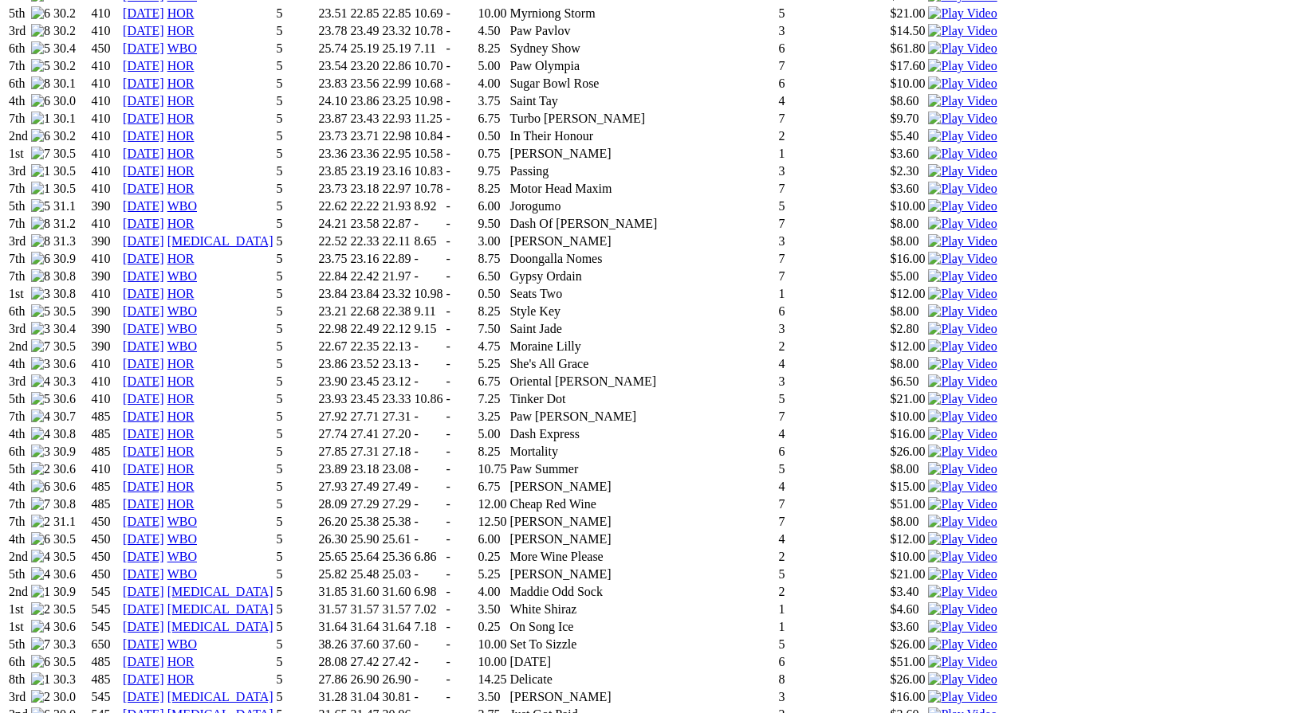
scroll to position [1646, 0]
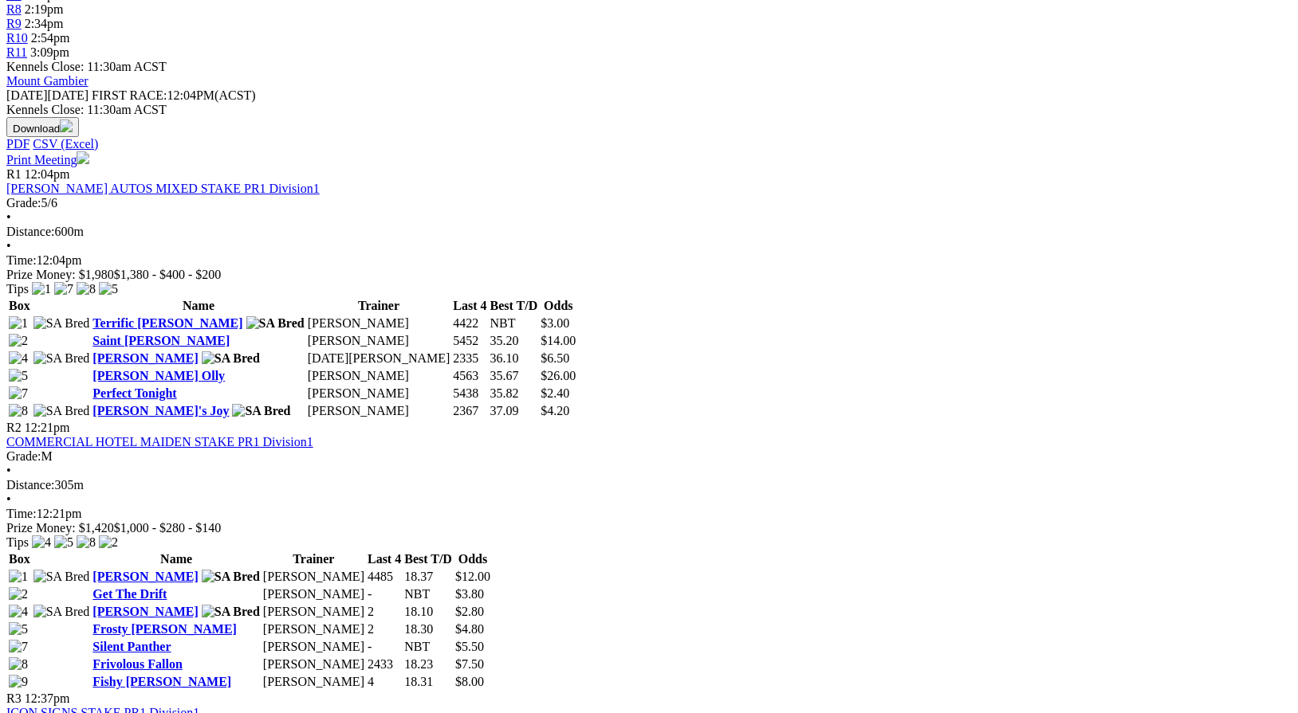
scroll to position [668, 0]
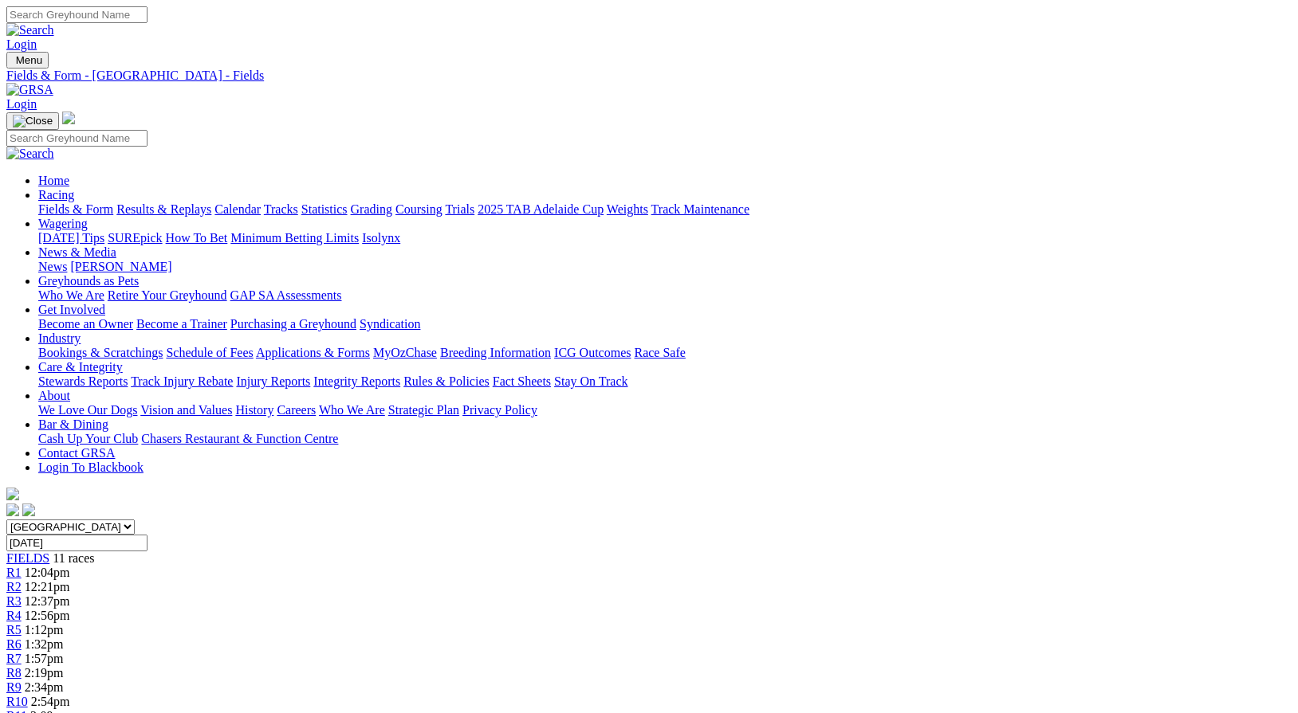
scroll to position [668, 0]
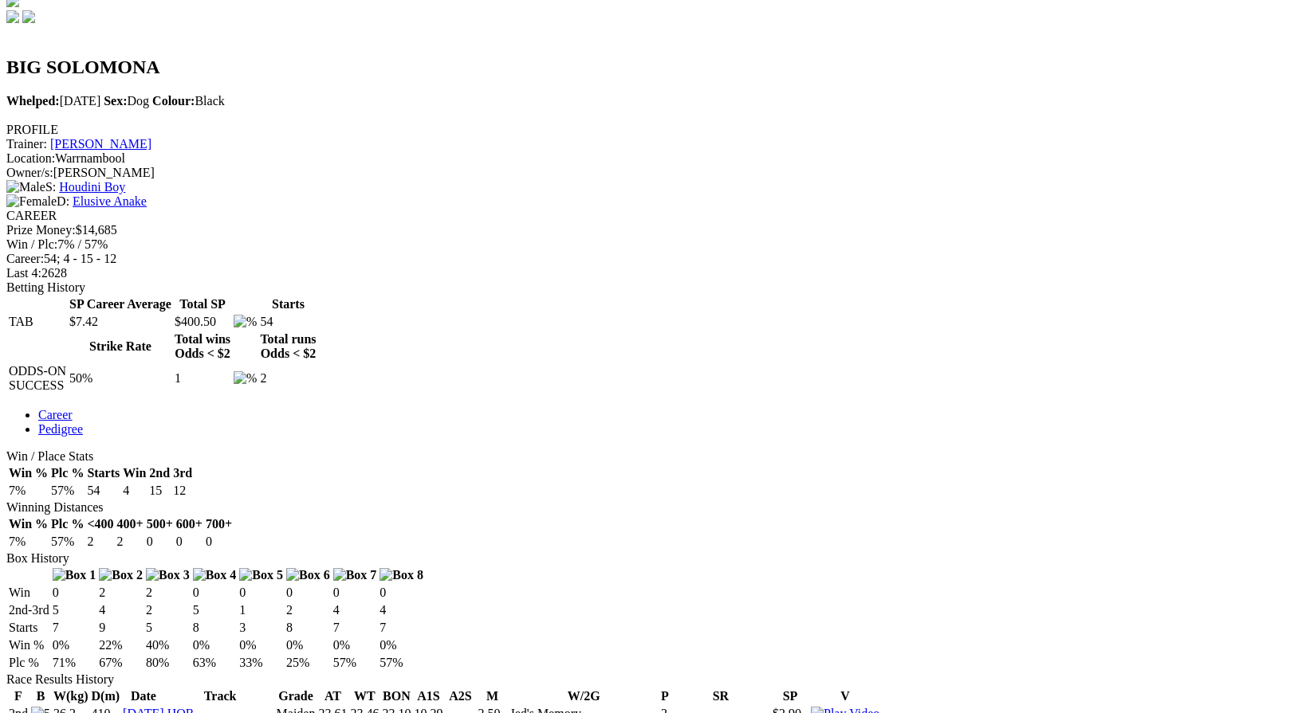
scroll to position [493, 0]
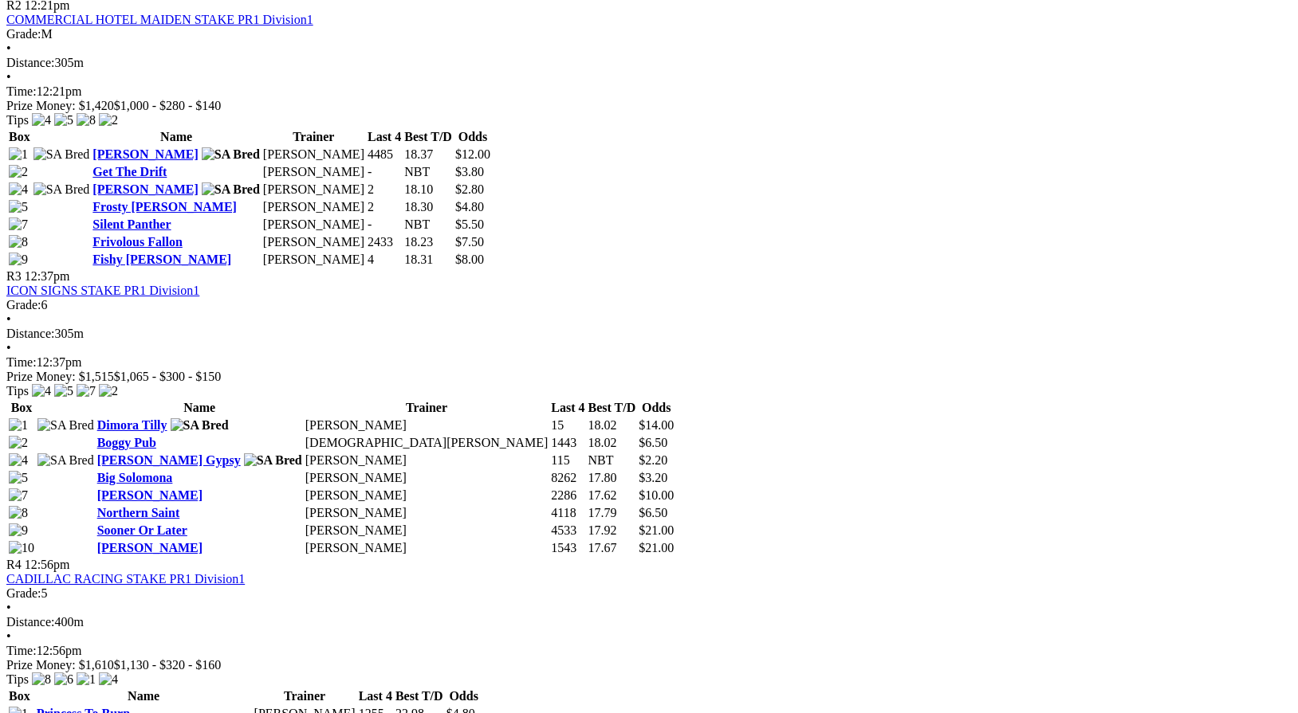
scroll to position [1090, 0]
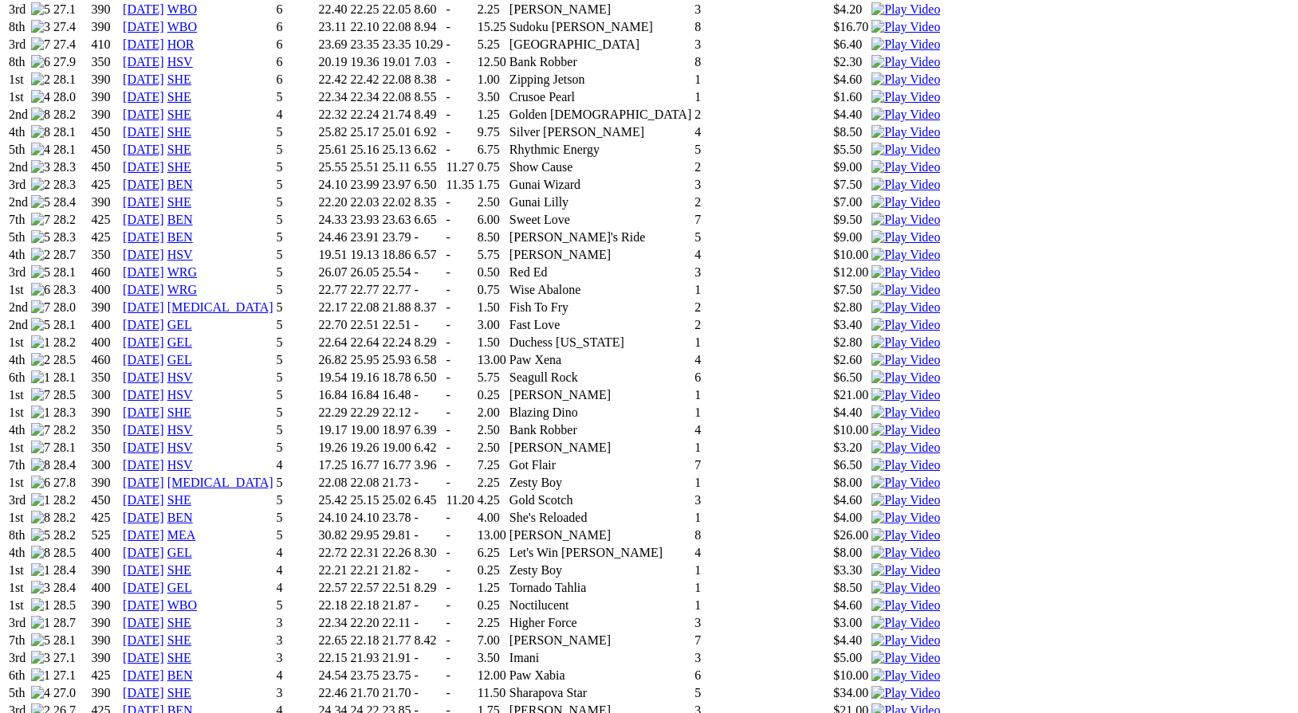
scroll to position [1302, 0]
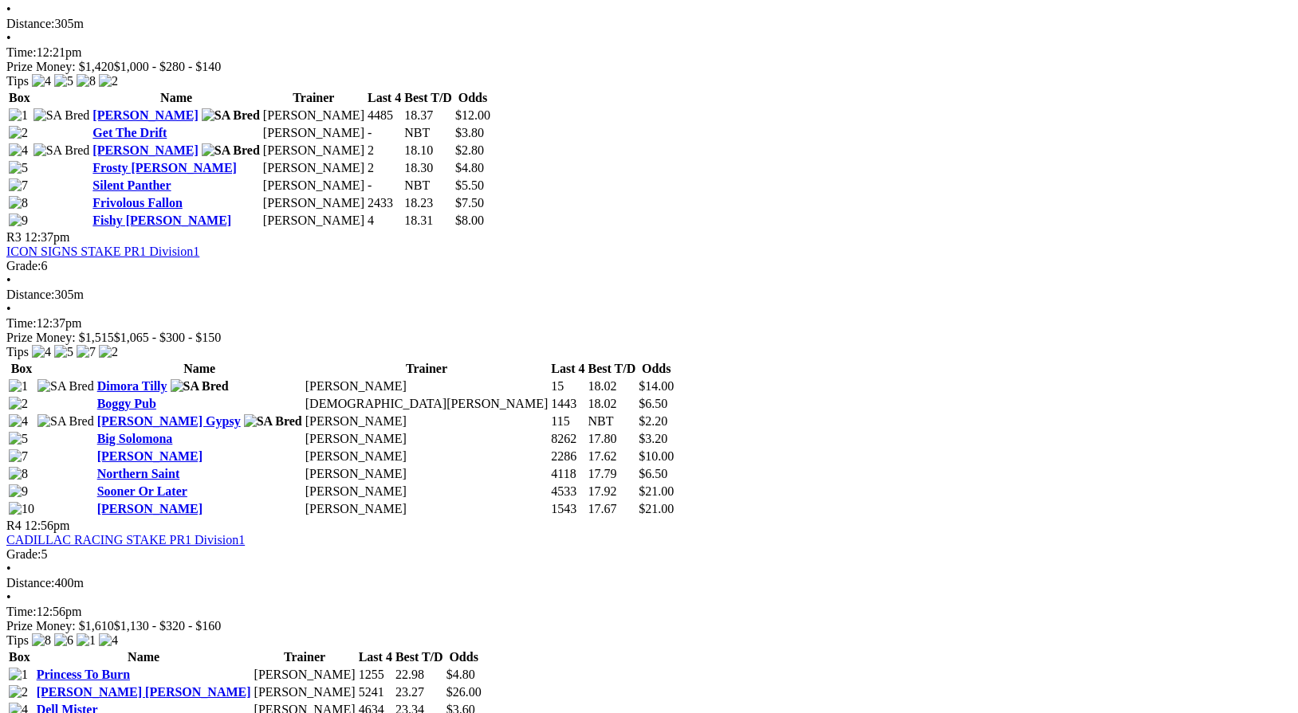
scroll to position [1129, 0]
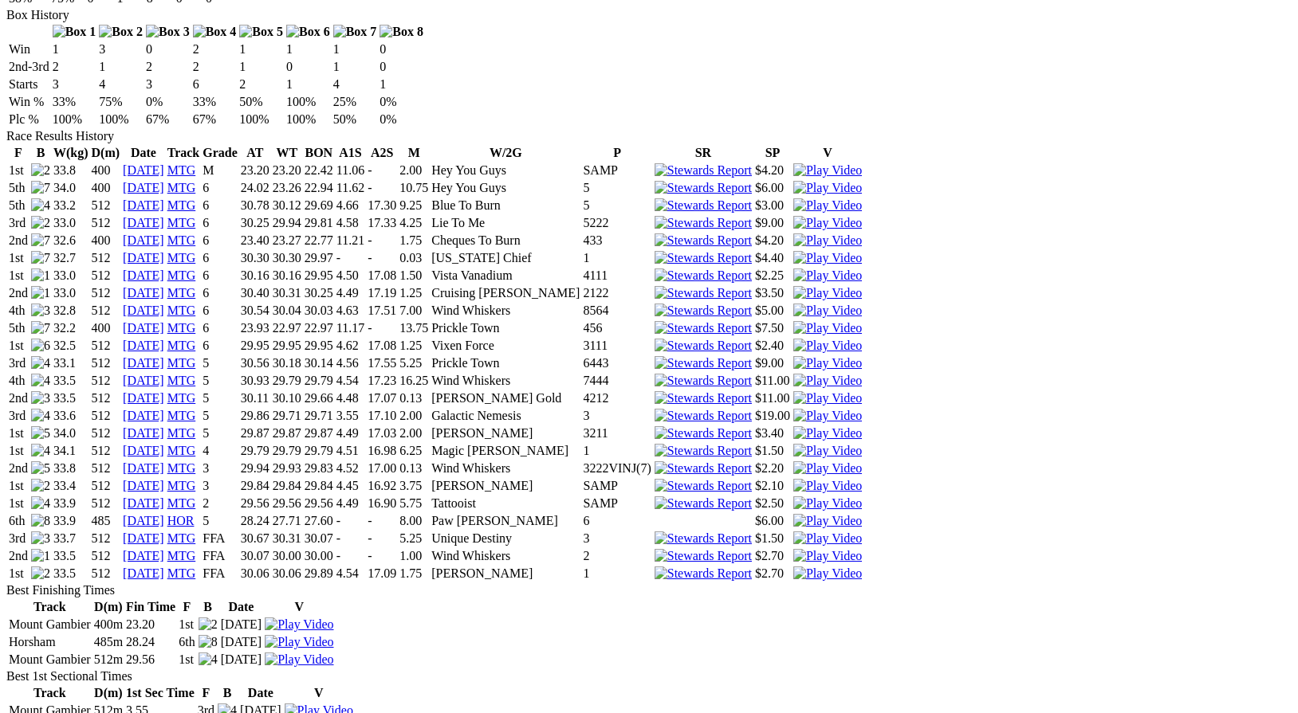
scroll to position [1035, 0]
click at [862, 568] on img at bounding box center [827, 575] width 69 height 14
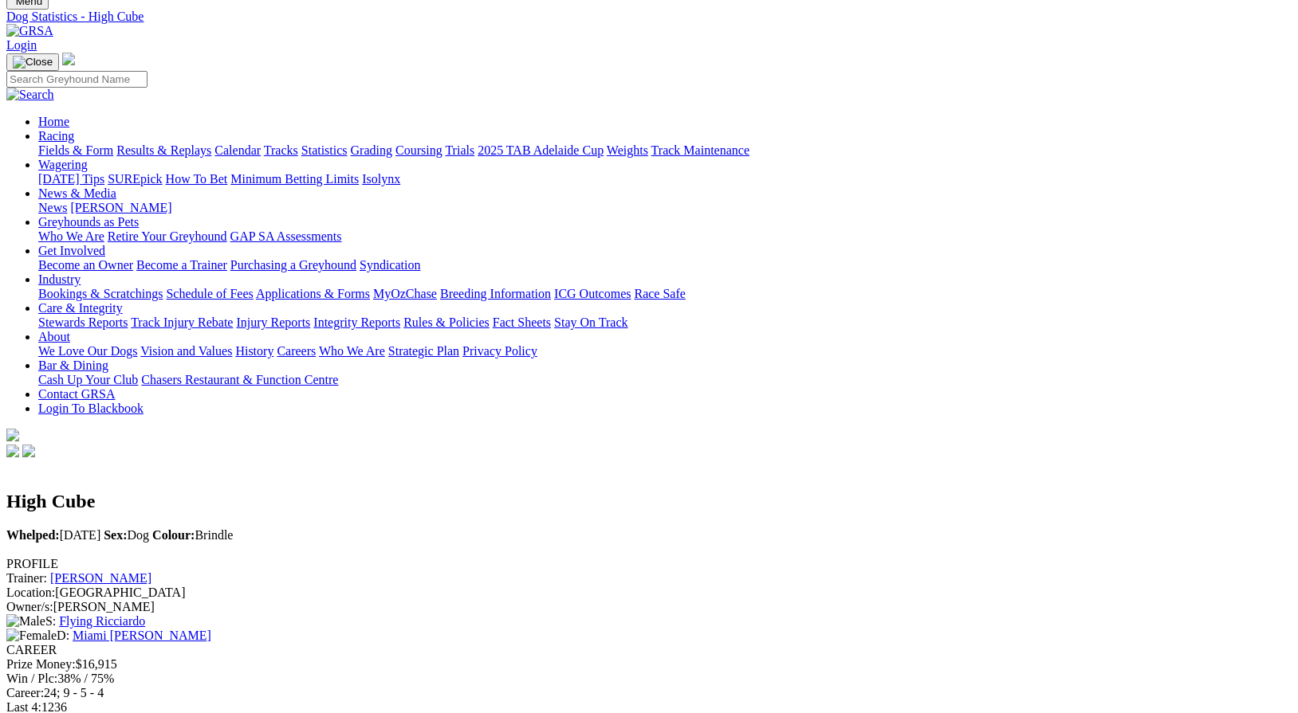
scroll to position [58, 0]
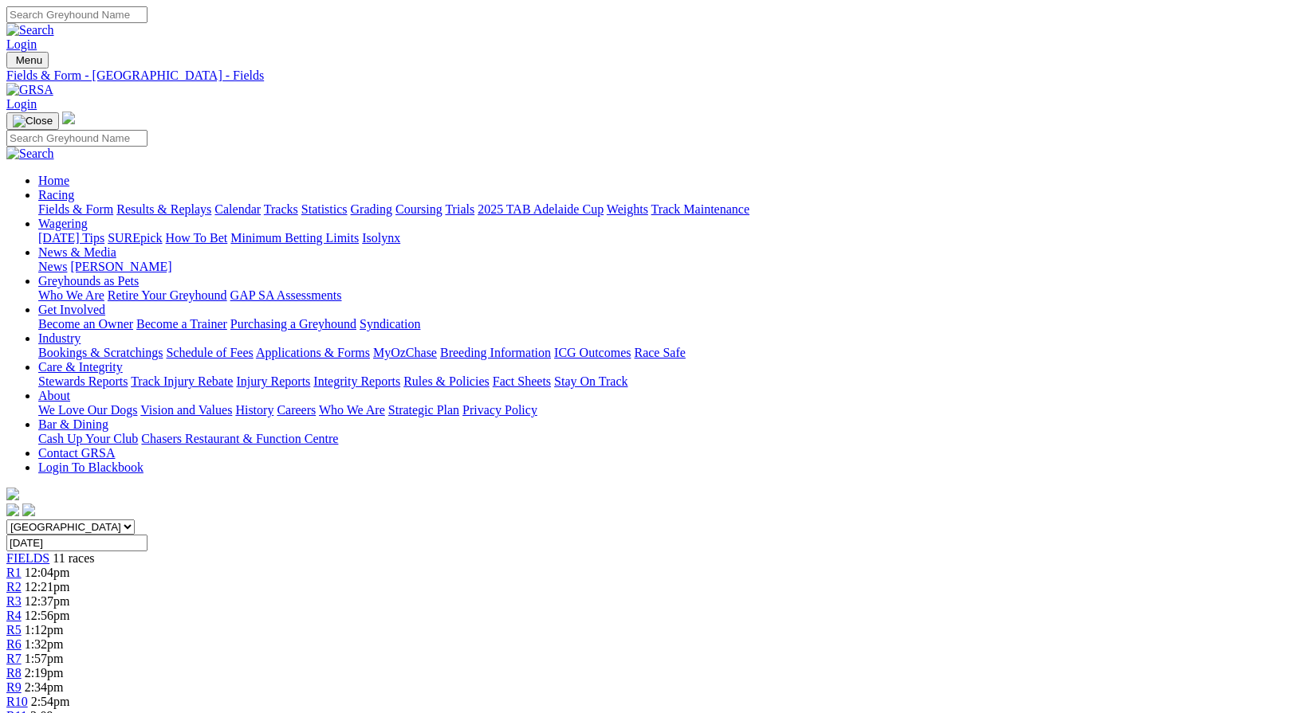
scroll to position [1129, 0]
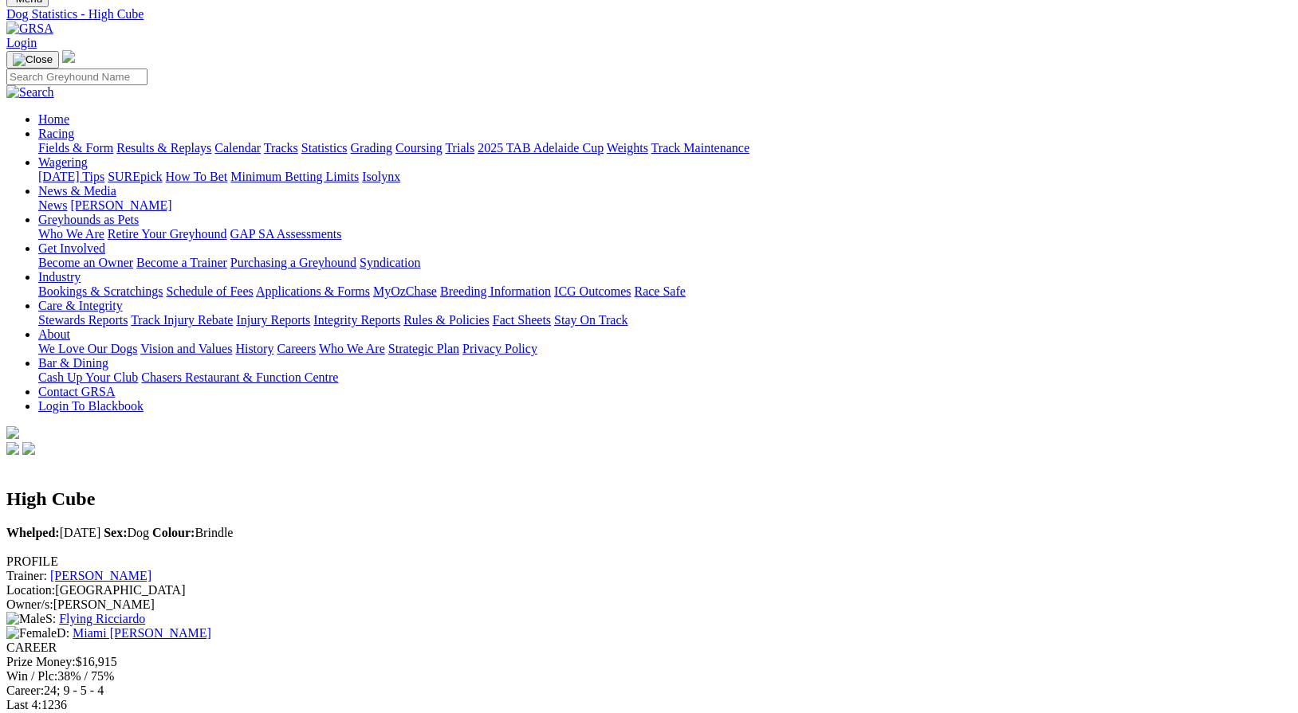
scroll to position [61, 0]
